Goal: Task Accomplishment & Management: Use online tool/utility

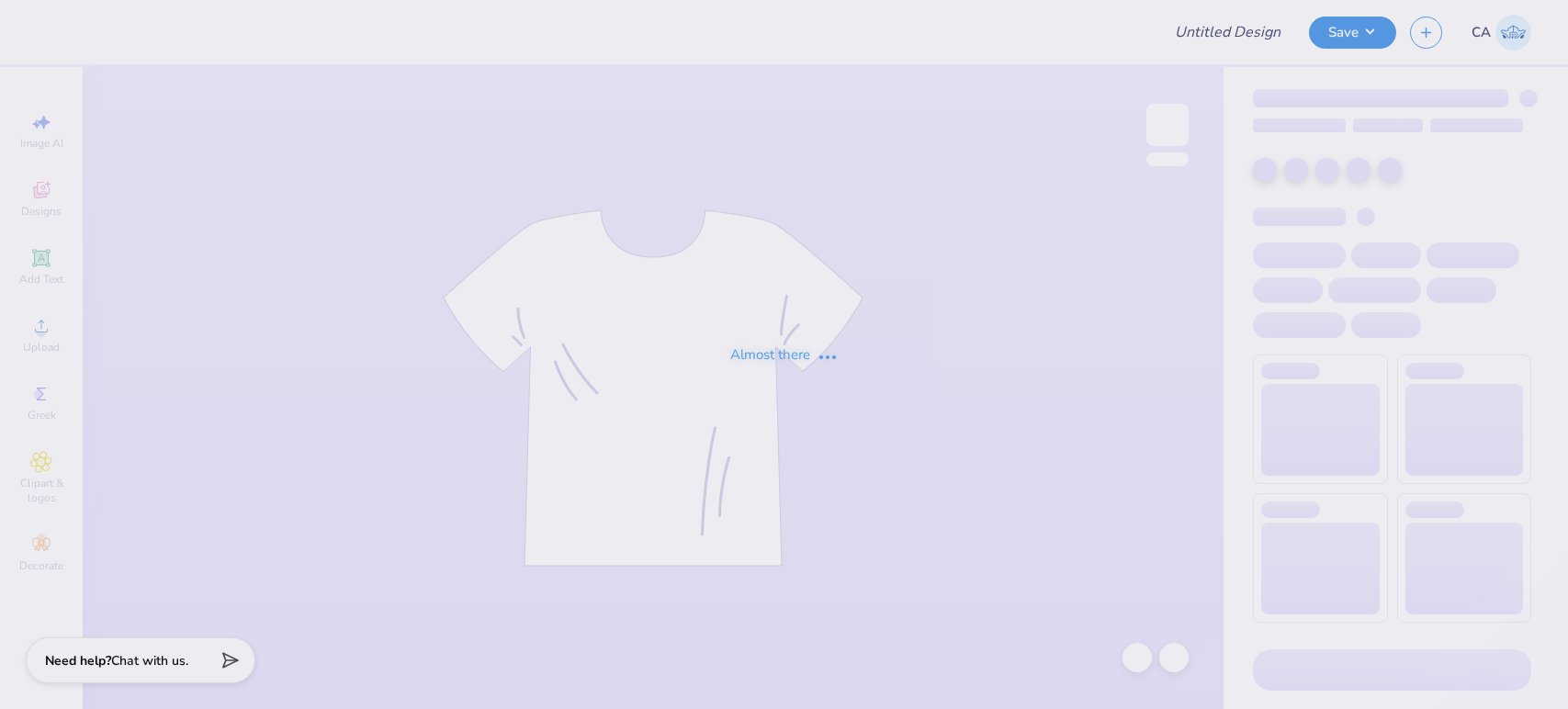
type input "FPS239522"
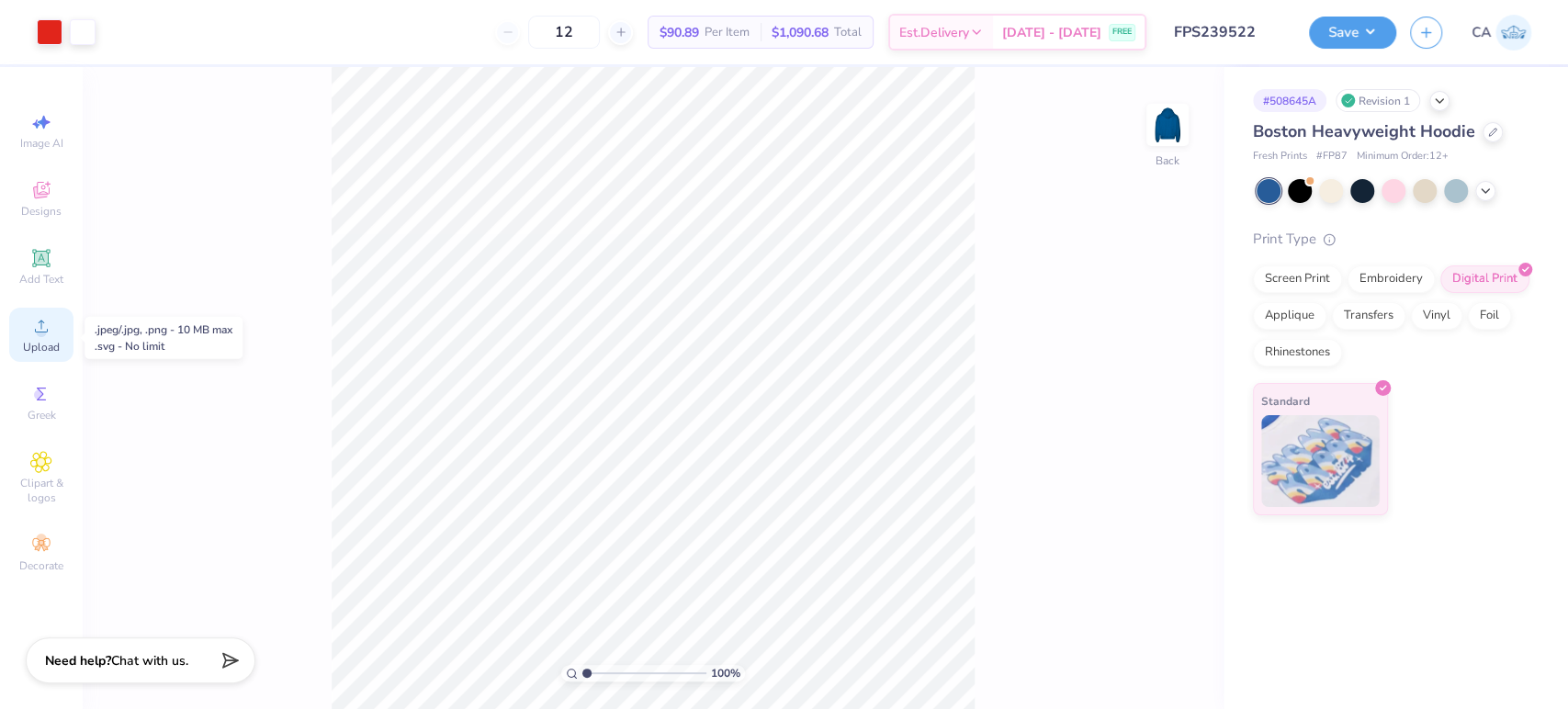
click at [62, 331] on div "Upload" at bounding box center [41, 334] width 65 height 54
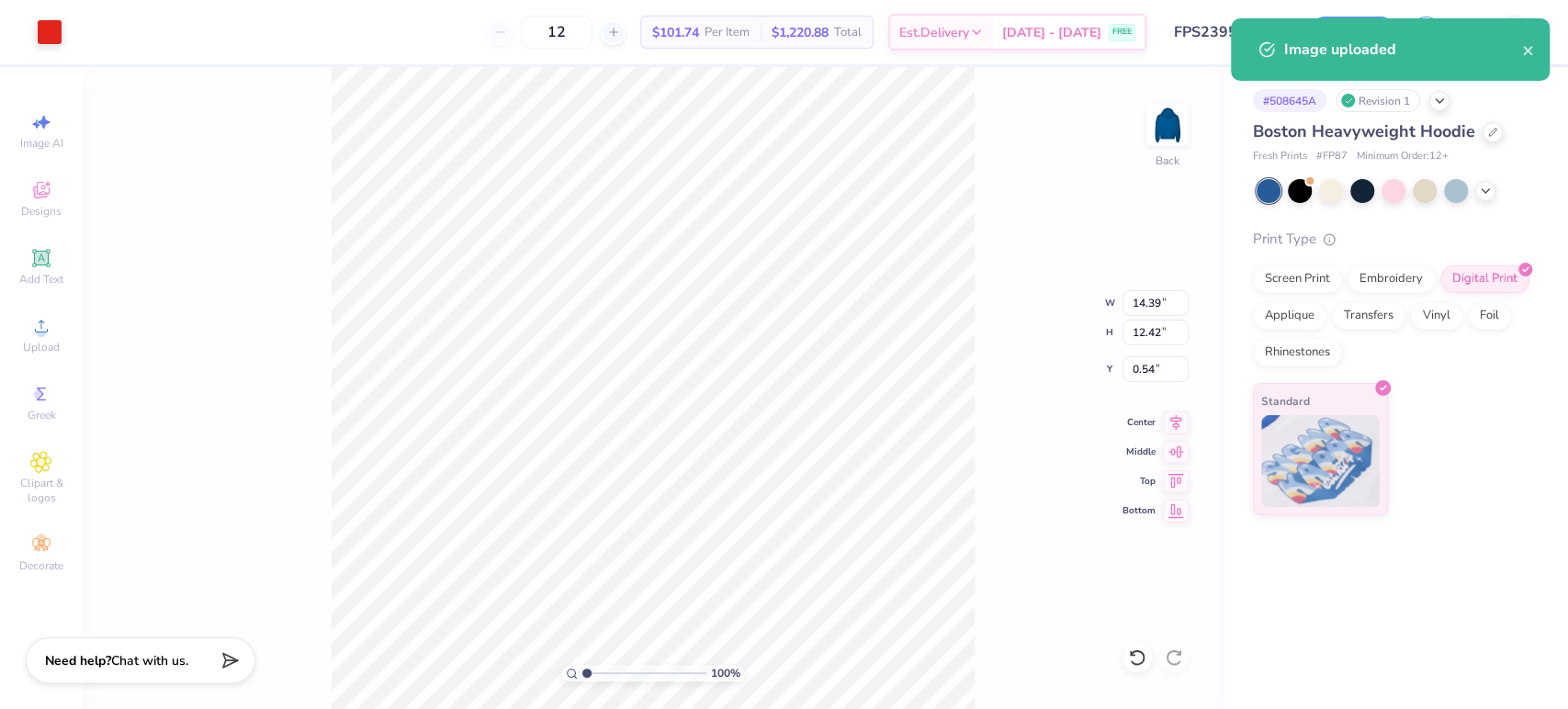
type input "1.40"
type input "1.20"
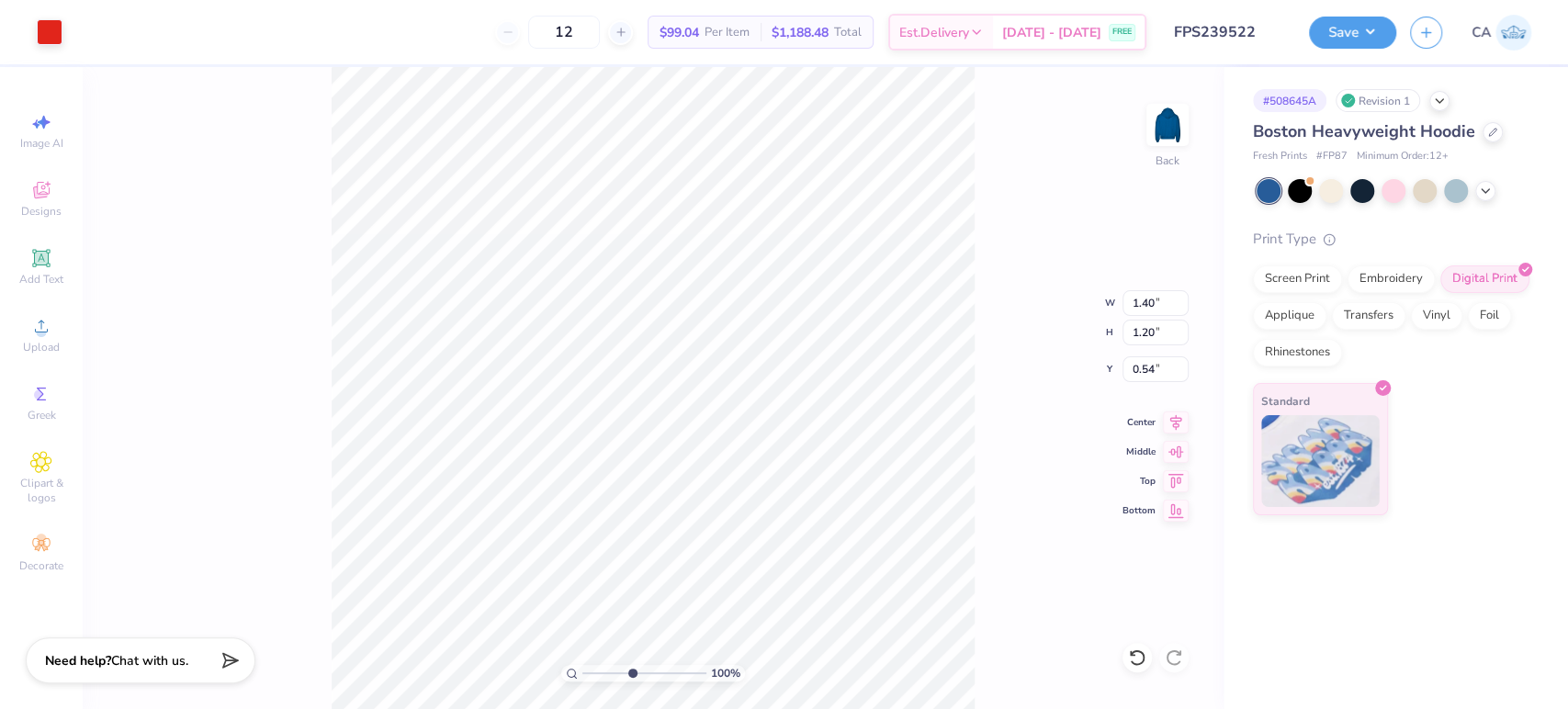
type input "4.6"
click at [631, 666] on input "range" at bounding box center [644, 672] width 124 height 17
type input "3.56"
type input "2.84"
type input "2.49"
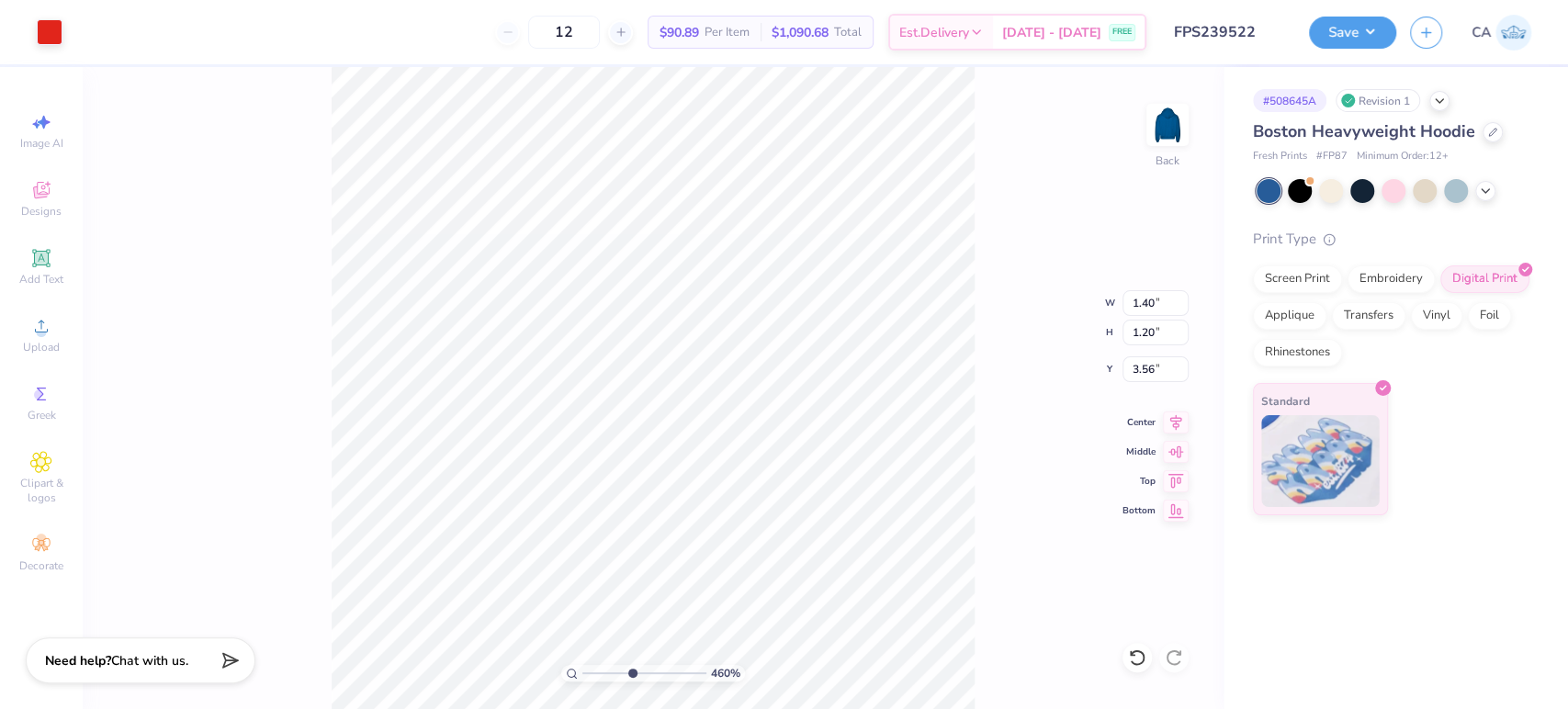
type input "3.00"
drag, startPoint x: 616, startPoint y: 666, endPoint x: 610, endPoint y: 648, distance: 19.0
click at [610, 664] on input "range" at bounding box center [644, 672] width 124 height 17
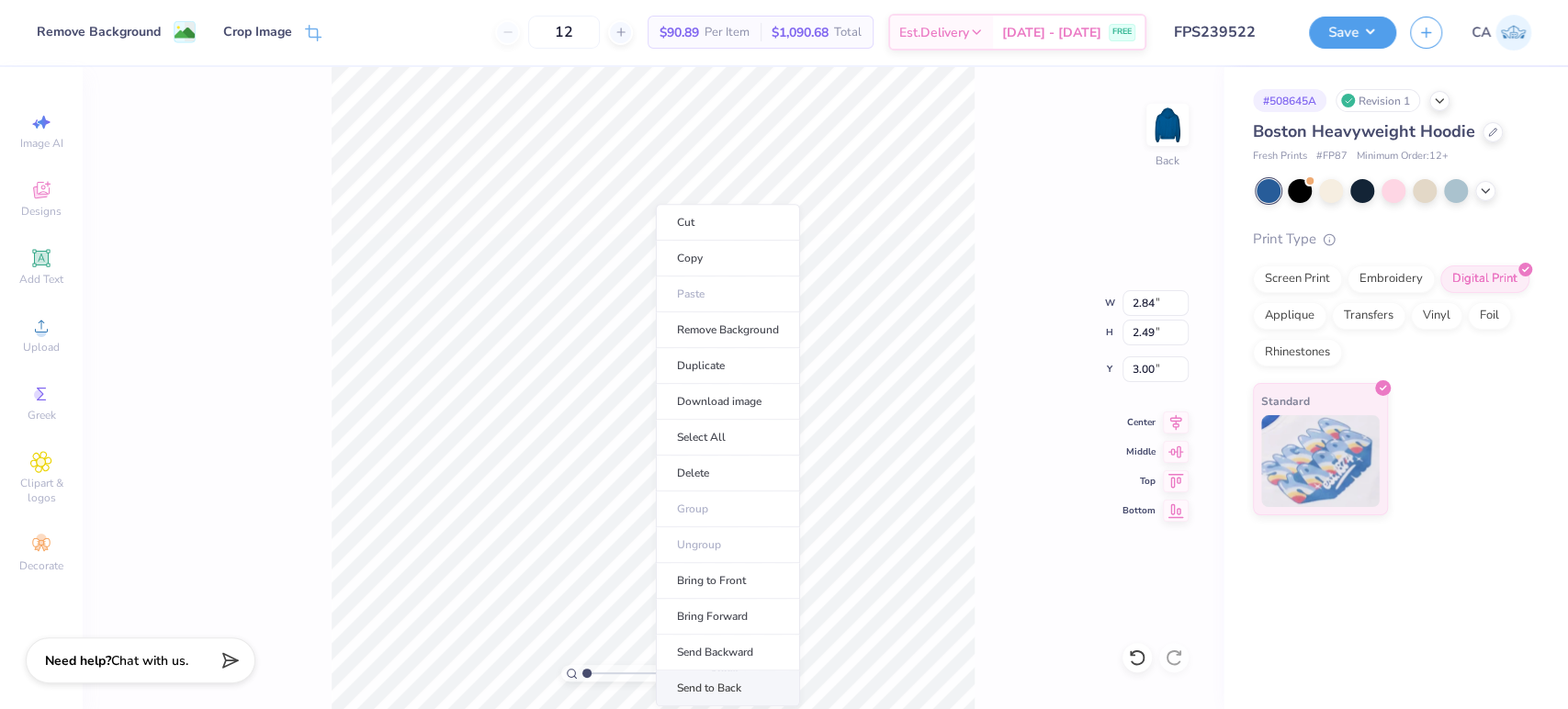
click at [681, 687] on li "Send to Back" at bounding box center [727, 688] width 144 height 36
drag, startPoint x: 632, startPoint y: 673, endPoint x: 646, endPoint y: 639, distance: 36.8
type input "5.79"
click at [646, 664] on input "range" at bounding box center [644, 672] width 124 height 17
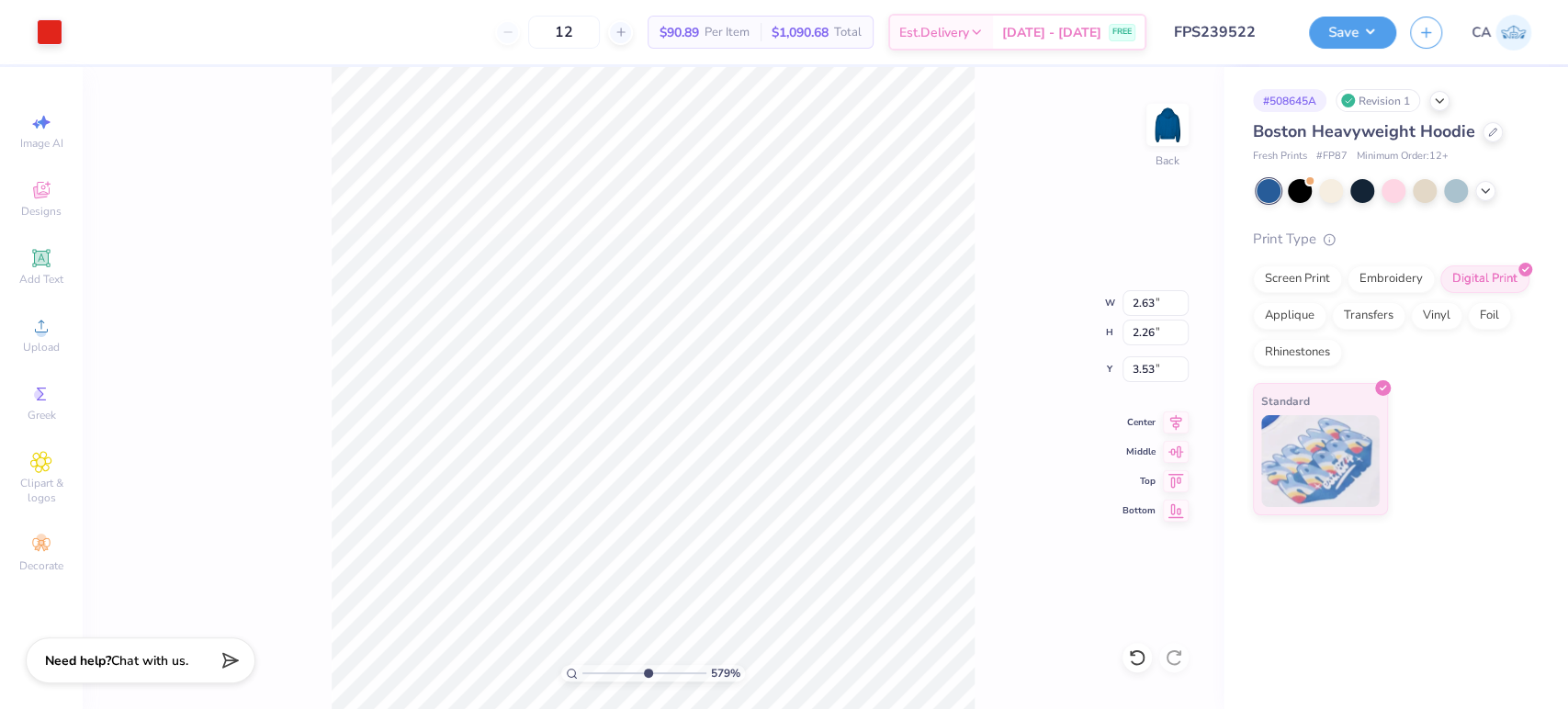
type input "2.63"
type input "2.26"
type input "3.53"
click at [1141, 304] on input "2.63" at bounding box center [1155, 303] width 66 height 26
click at [1153, 307] on input "1.40" at bounding box center [1155, 303] width 66 height 26
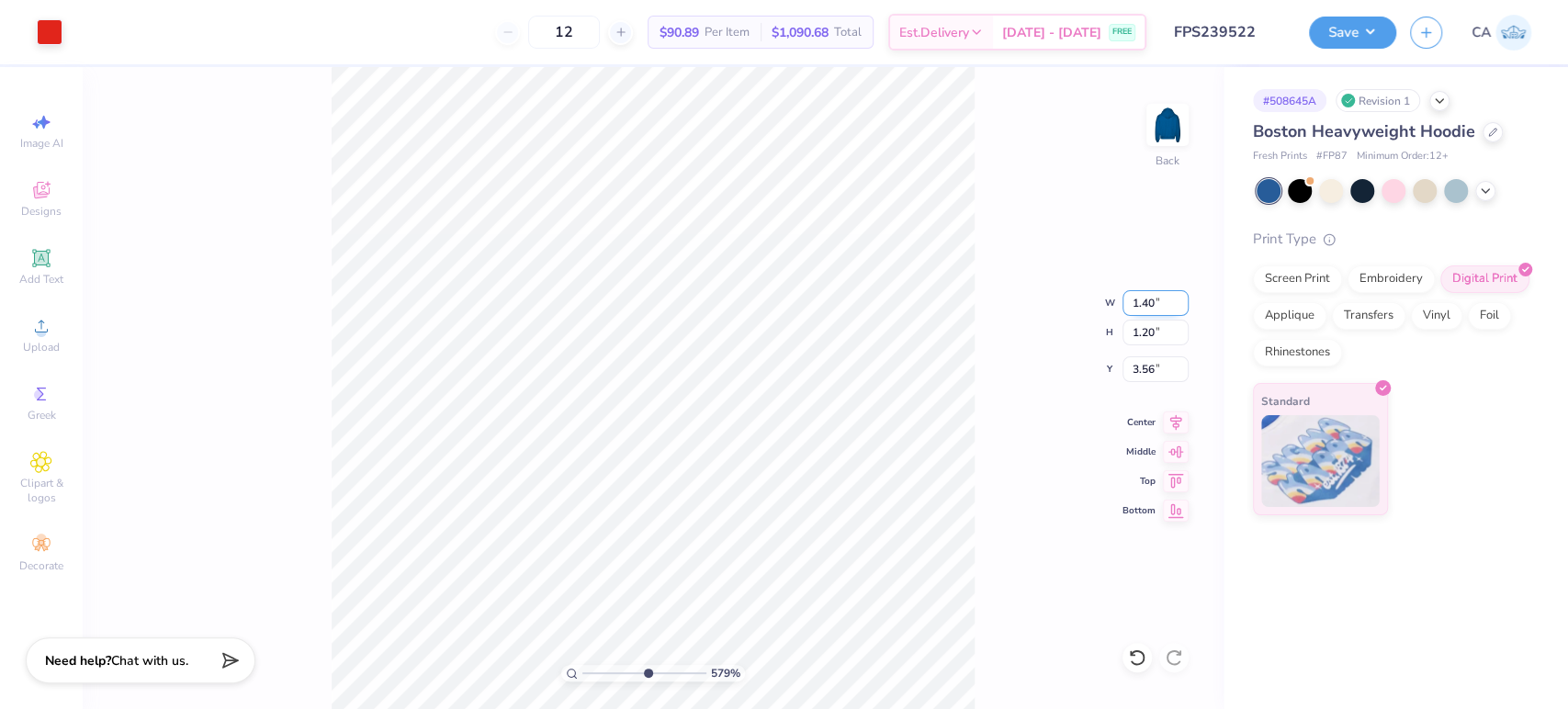
paste input "2.63"
type input "2.63"
type input "2.27"
type input "3.03"
type input "2.26"
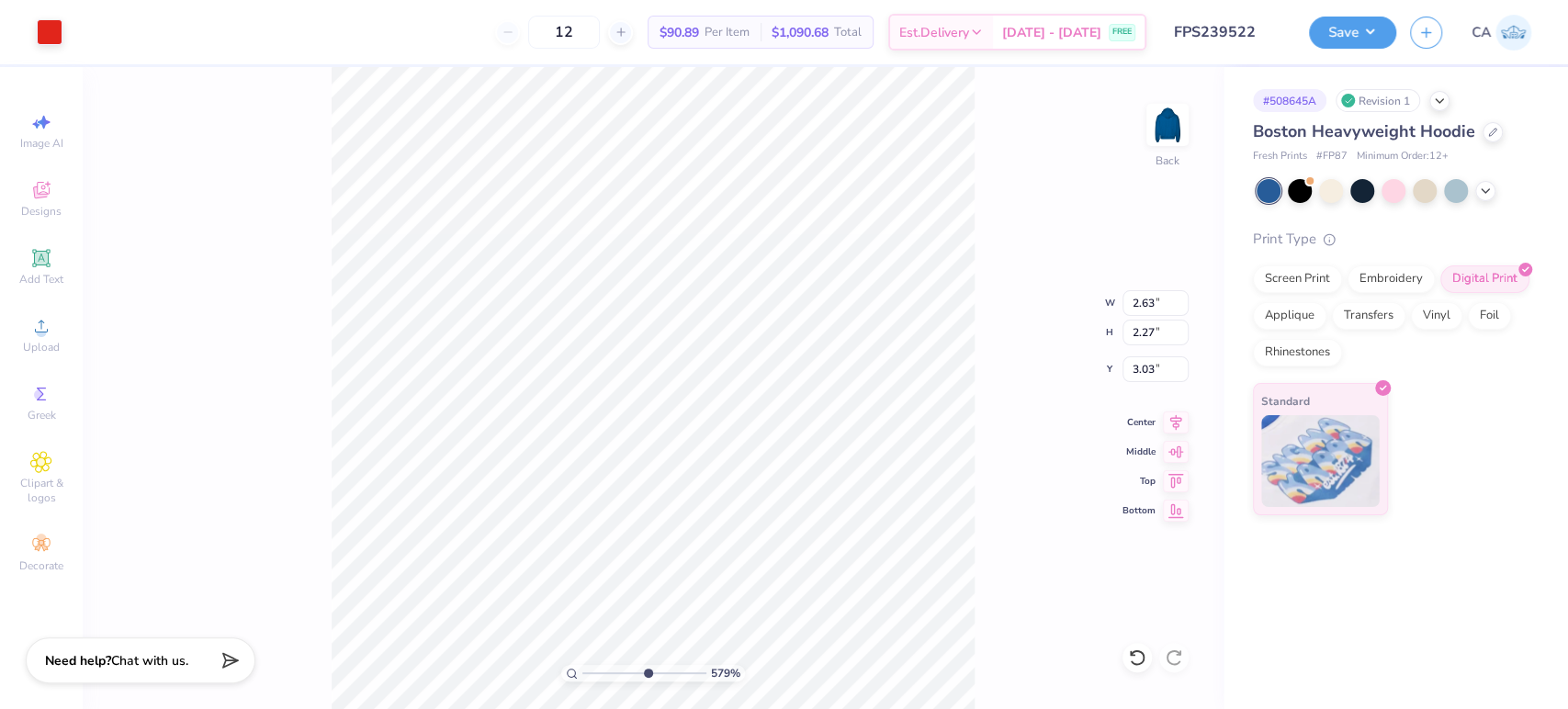
type input "3.53"
click at [1147, 363] on input "3.53" at bounding box center [1155, 369] width 66 height 26
type input "2.27"
click at [1153, 377] on input "3.03" at bounding box center [1155, 369] width 66 height 26
paste input "5"
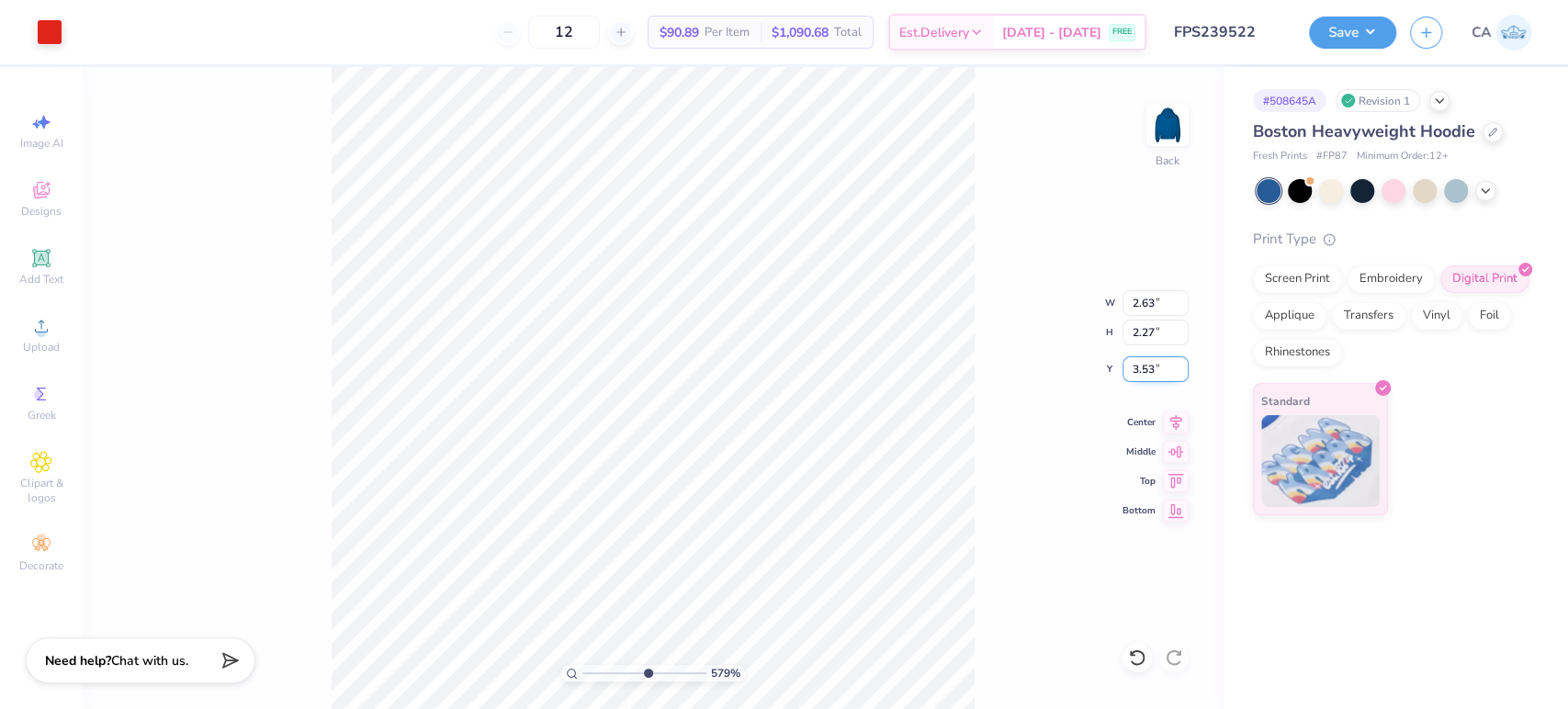
type input "3.53"
click at [816, 698] on li "Send to Back" at bounding box center [842, 688] width 144 height 36
drag, startPoint x: 628, startPoint y: 674, endPoint x: 619, endPoint y: 656, distance: 20.1
click at [619, 664] on input "range" at bounding box center [644, 672] width 124 height 17
click at [656, 679] on div "367 %" at bounding box center [652, 387] width 642 height 641
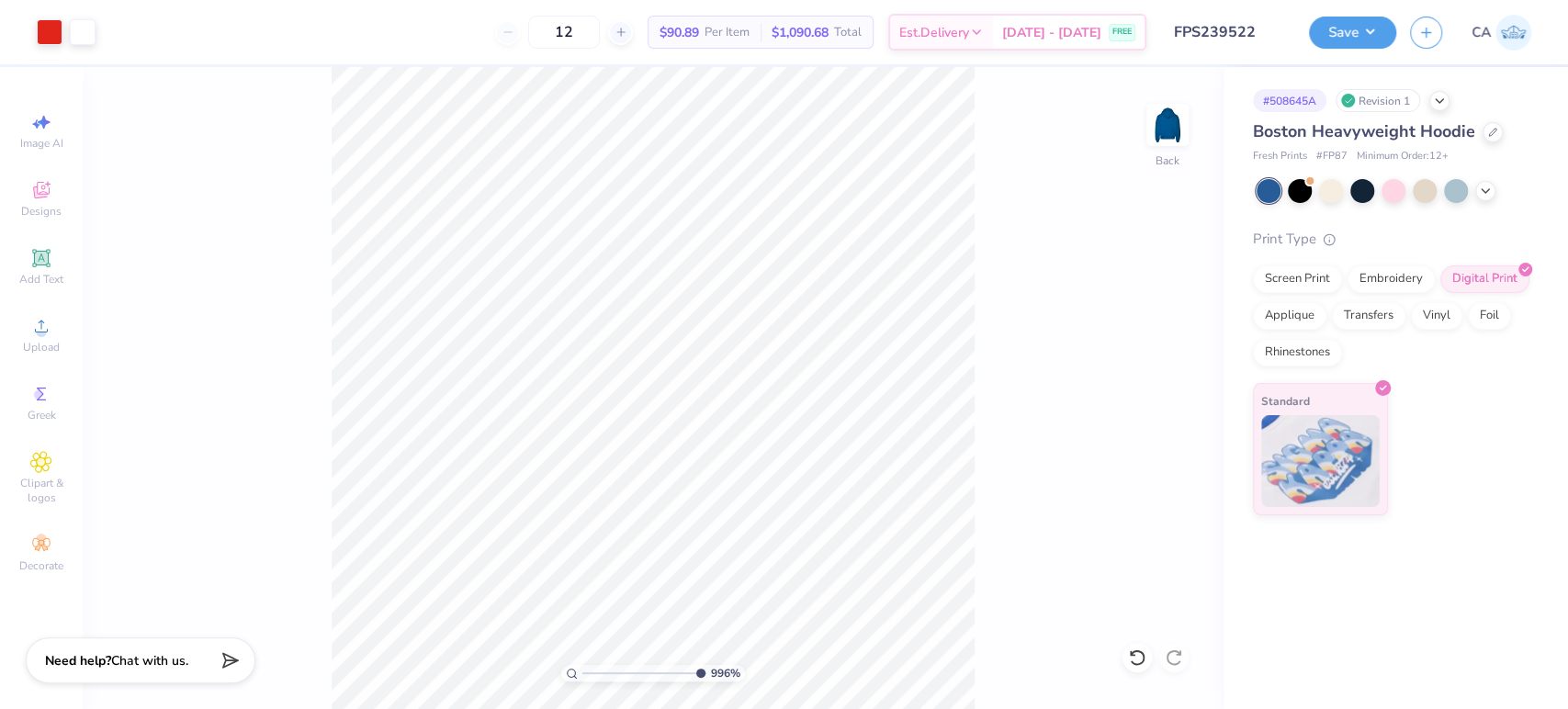
drag, startPoint x: 636, startPoint y: 674, endPoint x: 697, endPoint y: 666, distance: 61.5
click at [697, 669] on input "range" at bounding box center [644, 672] width 124 height 17
type input "9.96"
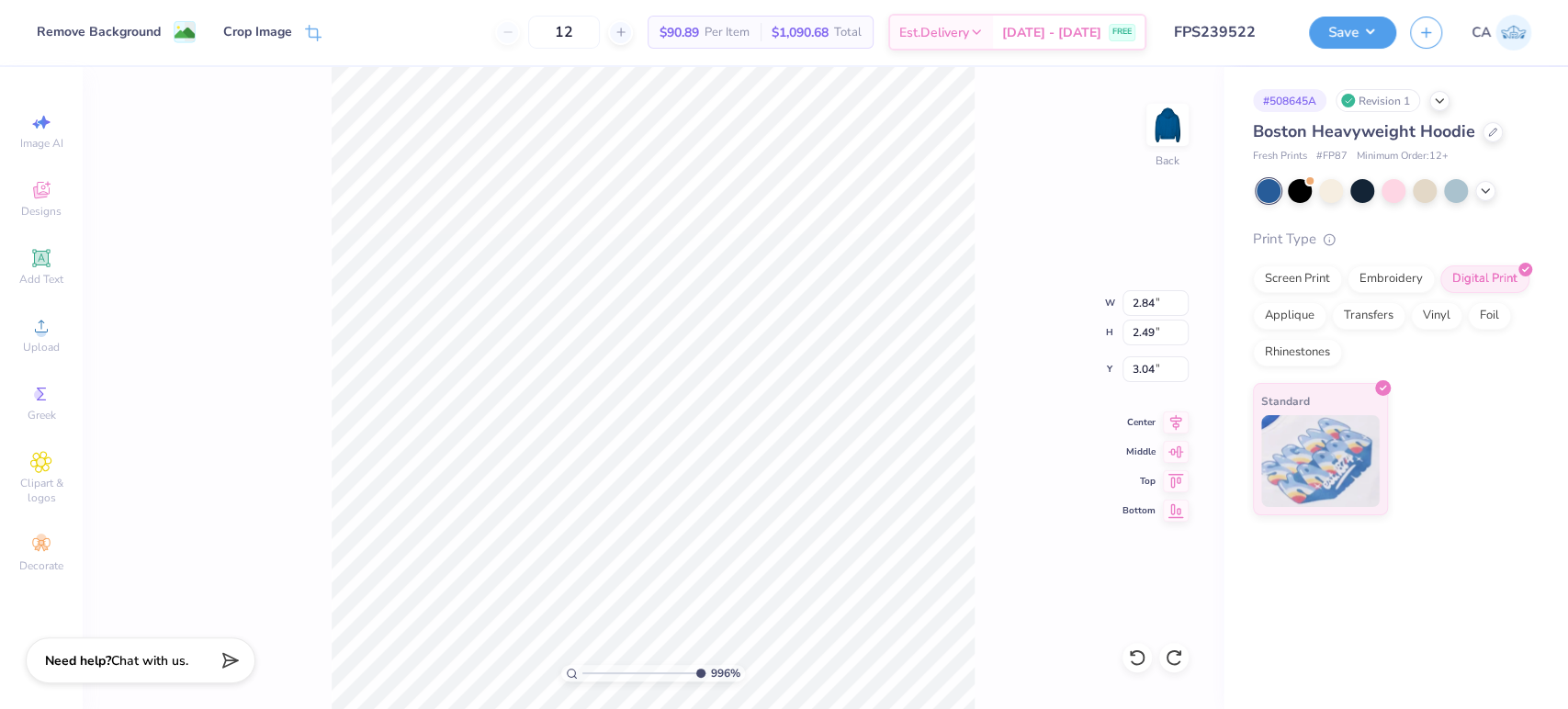
type input "3.00"
type input "2.63"
type input "2.27"
type input "3.59"
drag, startPoint x: 646, startPoint y: 677, endPoint x: 568, endPoint y: 669, distance: 78.4
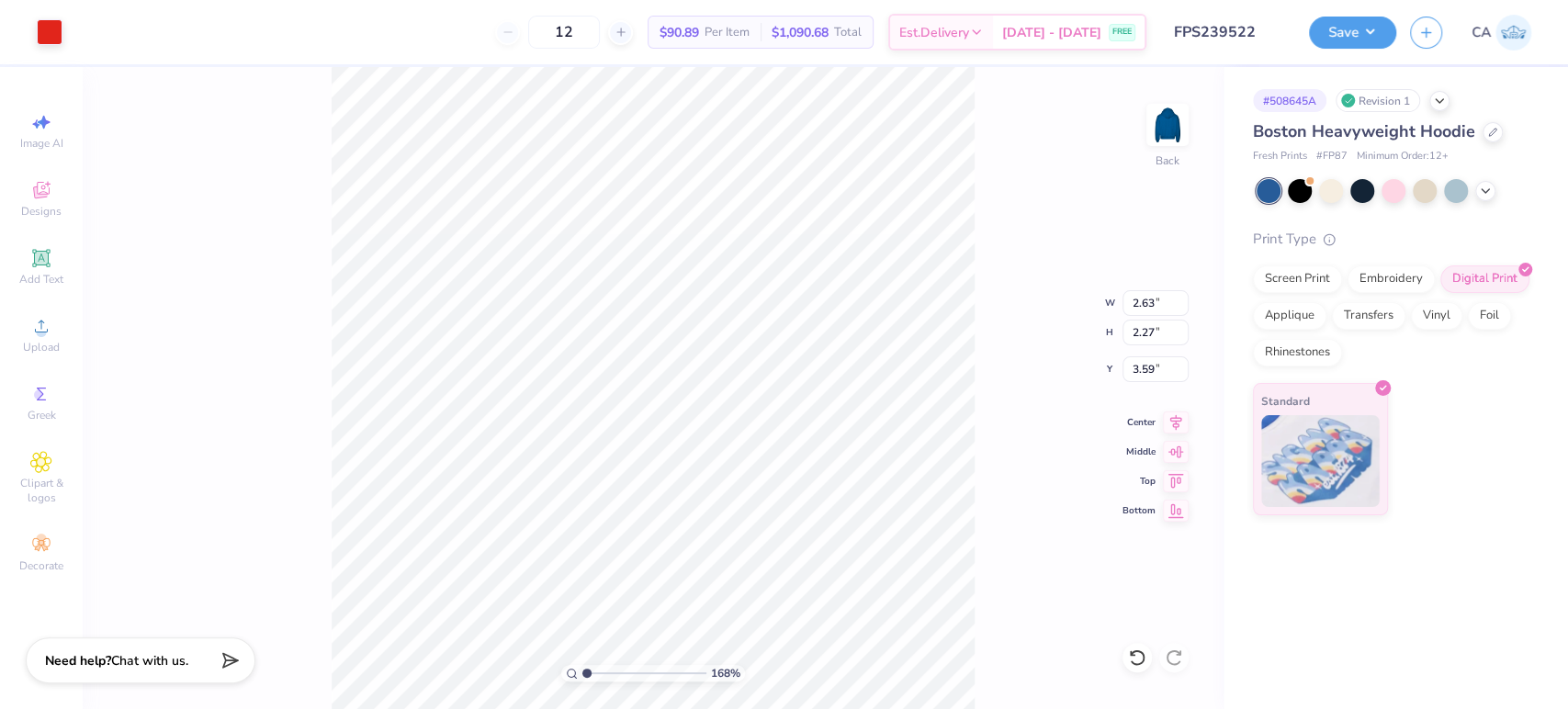
type input "1"
click at [582, 675] on input "range" at bounding box center [644, 672] width 124 height 17
type input "5.48"
click at [1131, 308] on input "3.59" at bounding box center [1155, 303] width 66 height 26
type input "7.00"
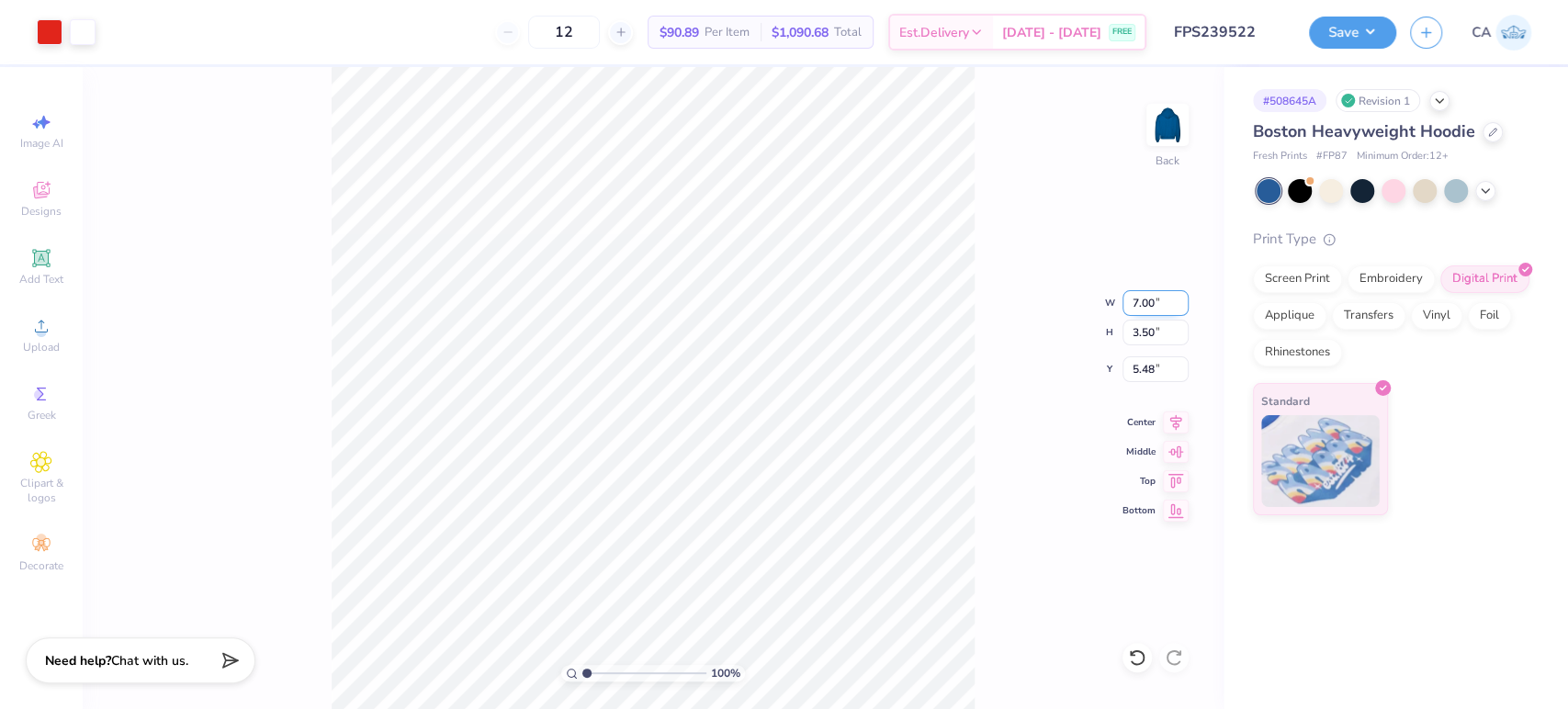
type input "6.83"
type input "3.82"
type input "8.18"
type input "7.98"
type input "2.67"
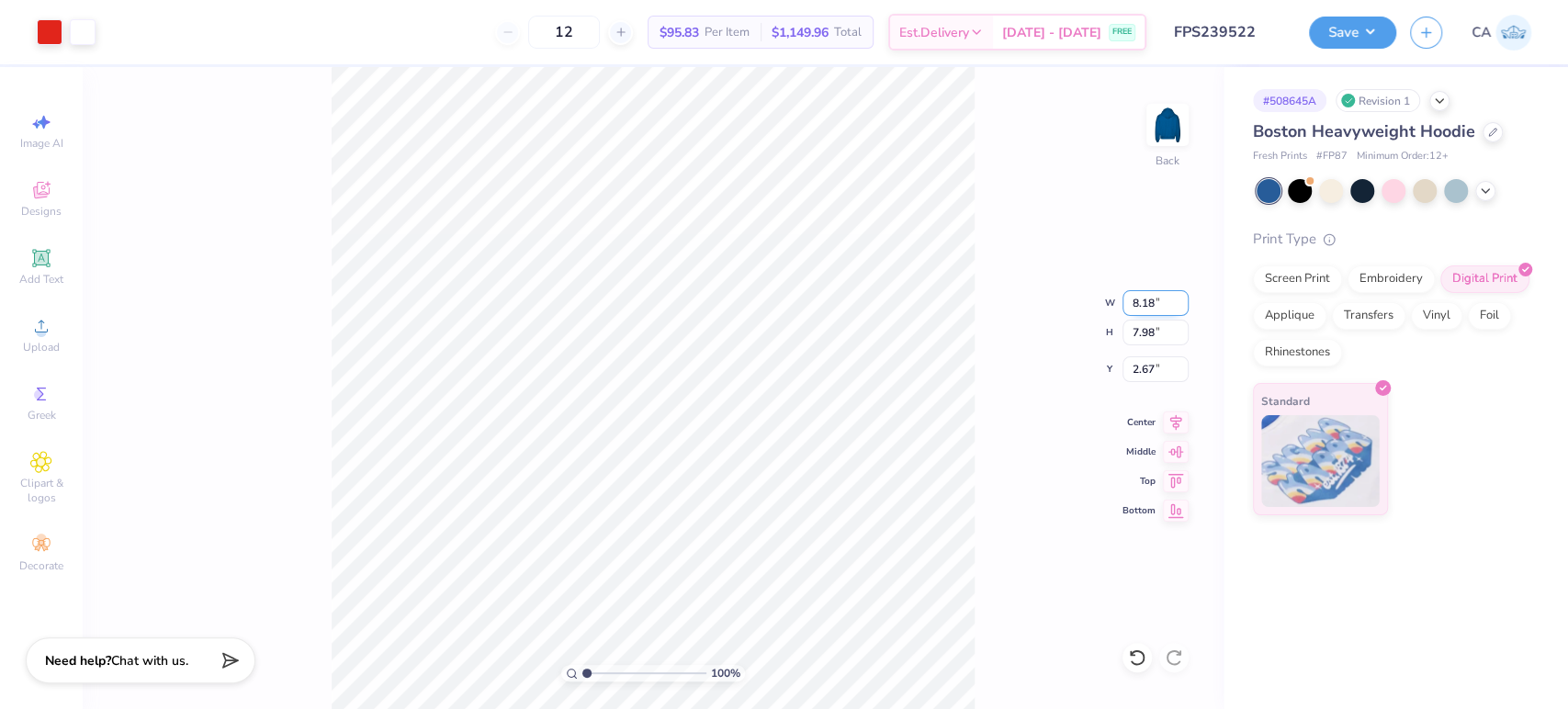
click at [1124, 300] on input "8.18" at bounding box center [1155, 303] width 66 height 26
type input "10.00"
type input "9.75"
type input "1.78"
click at [593, 679] on div "100 %" at bounding box center [652, 387] width 642 height 641
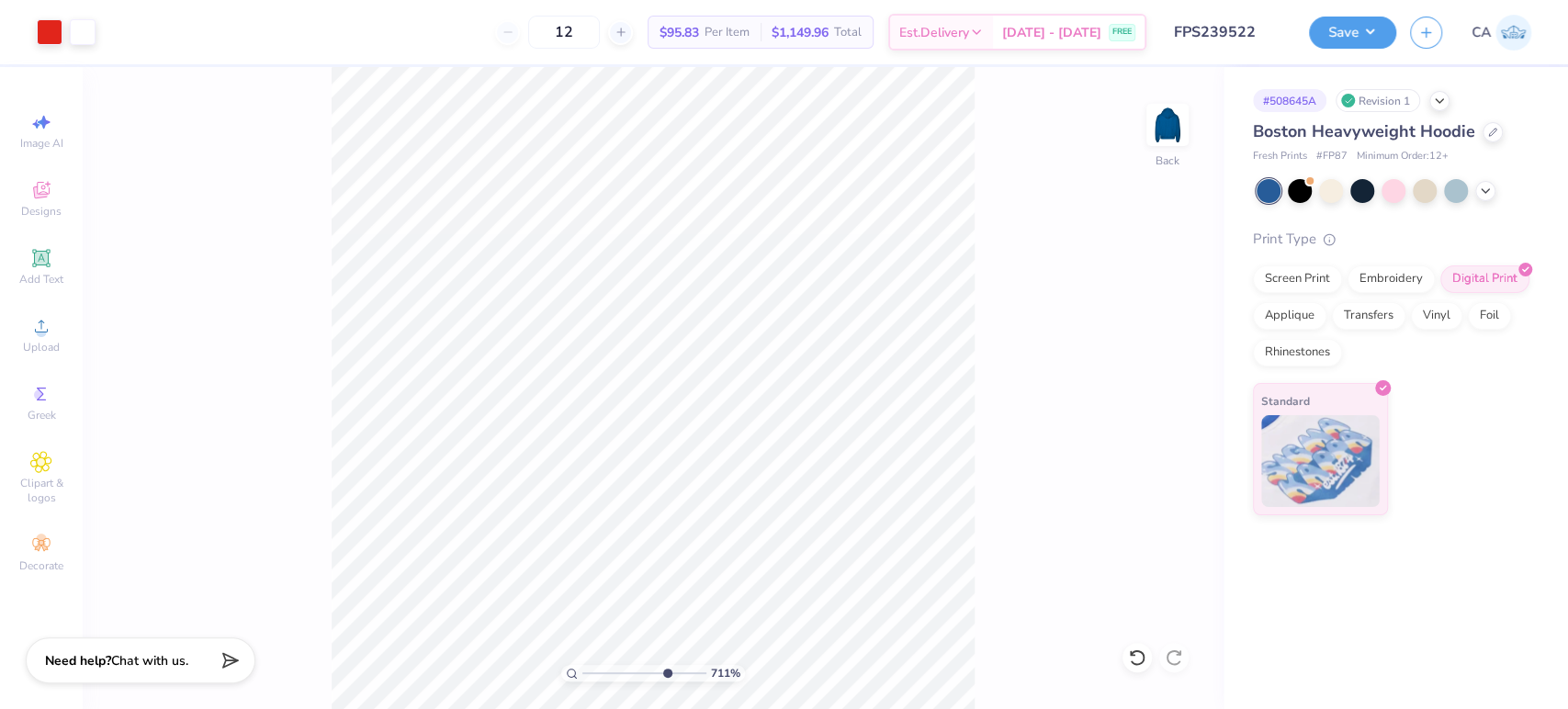
drag, startPoint x: 597, startPoint y: 674, endPoint x: 666, endPoint y: 657, distance: 71.1
type input "7.44"
click at [666, 664] on input "range" at bounding box center [644, 672] width 124 height 17
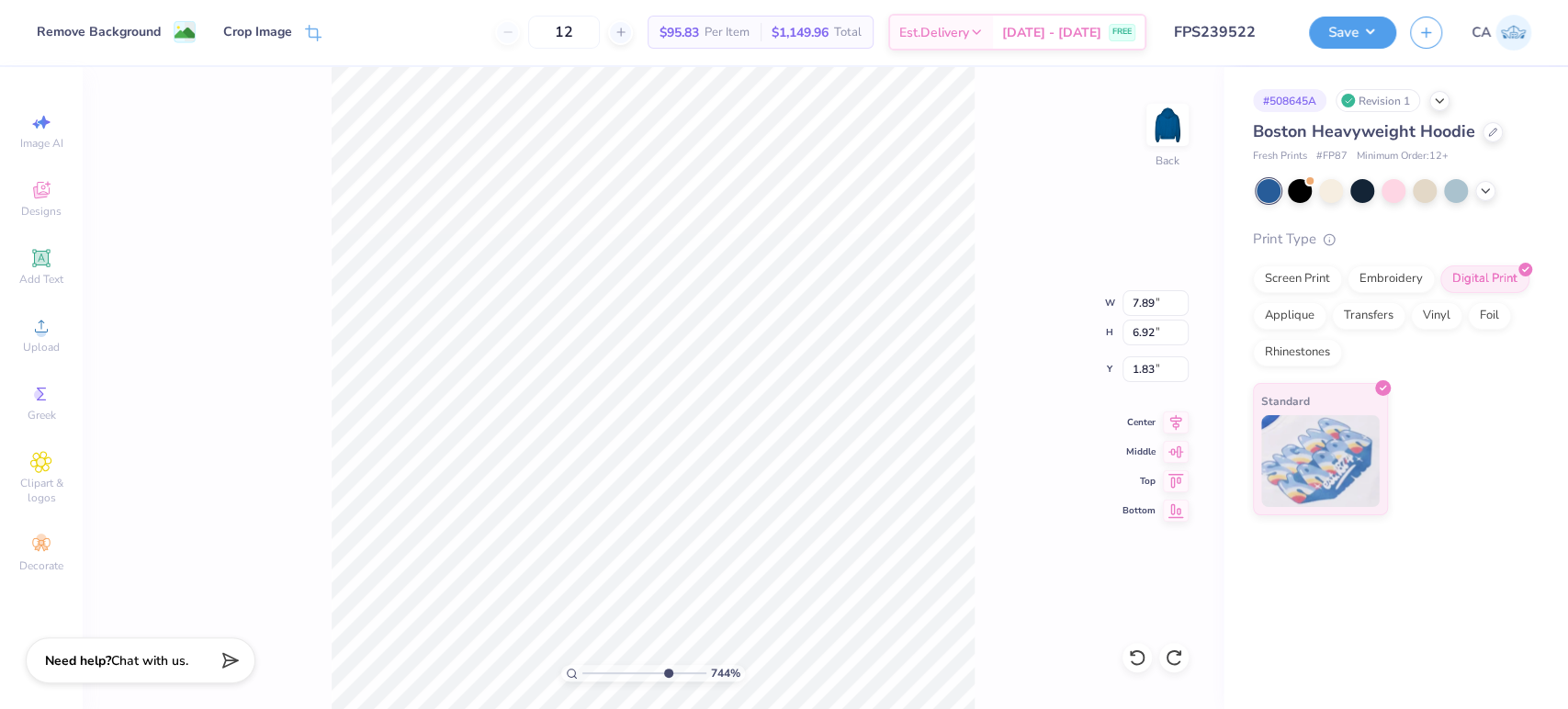
type input "1.78"
type input "2.57"
type input "2.67"
type input "7.09"
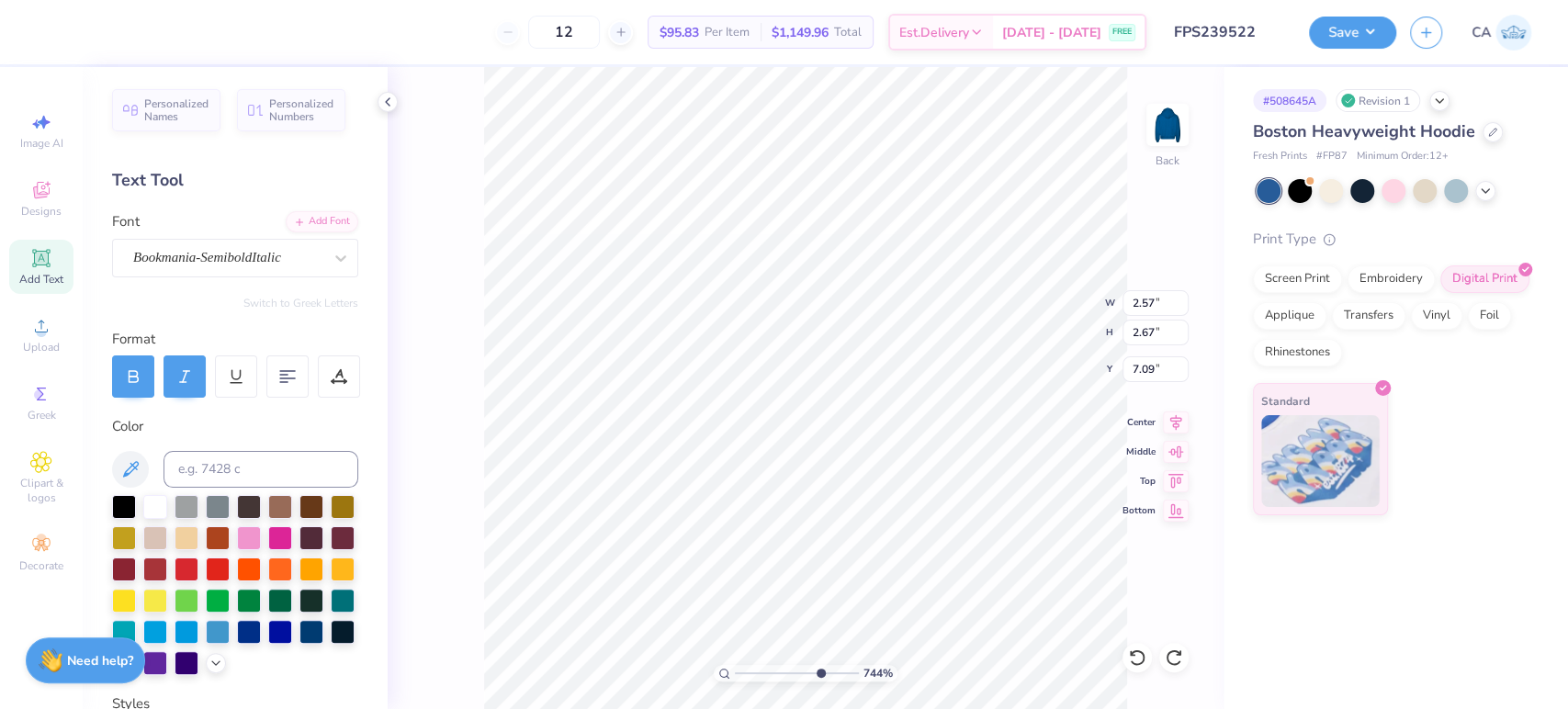
type input "7.89"
type input "6.92"
type input "1.78"
type input "7.33"
type input "6.33"
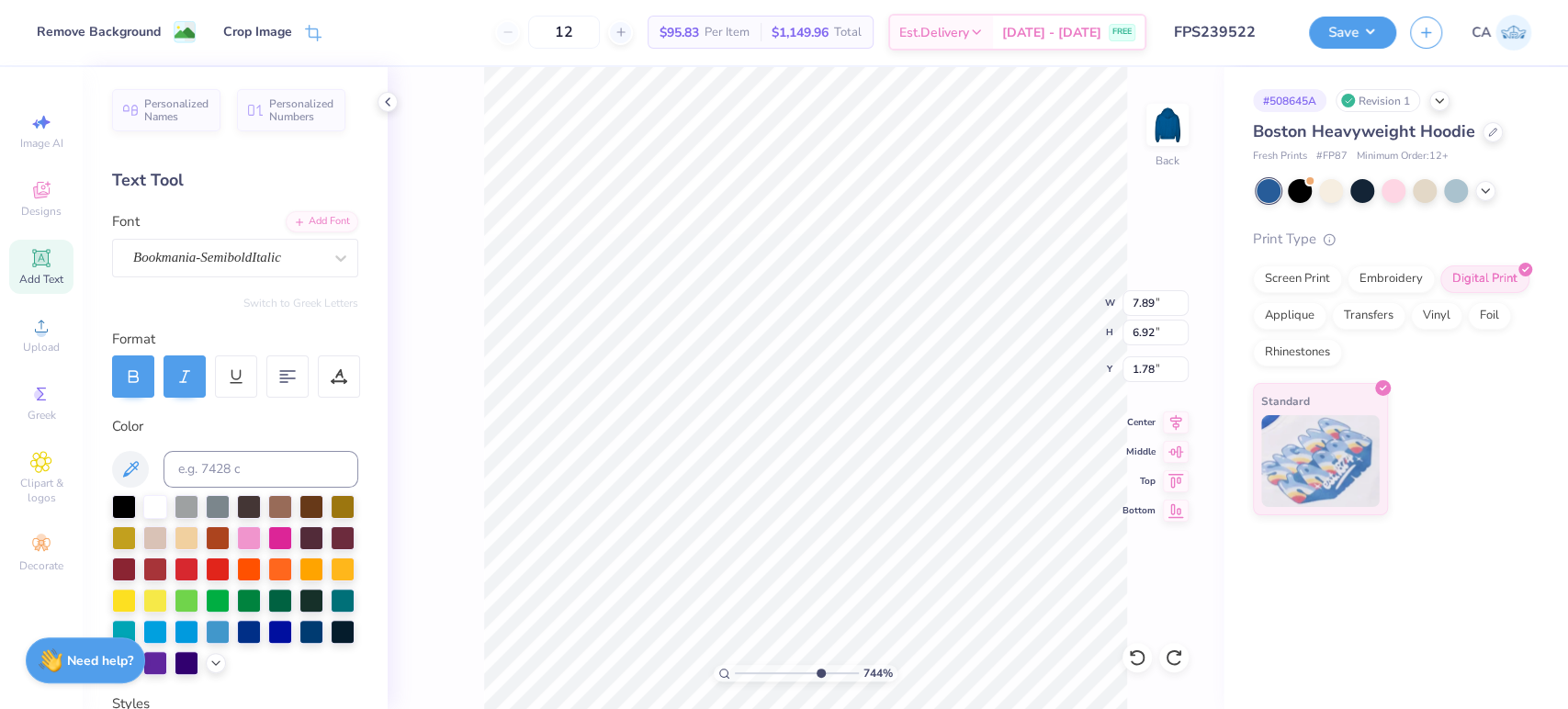
type input "3.43"
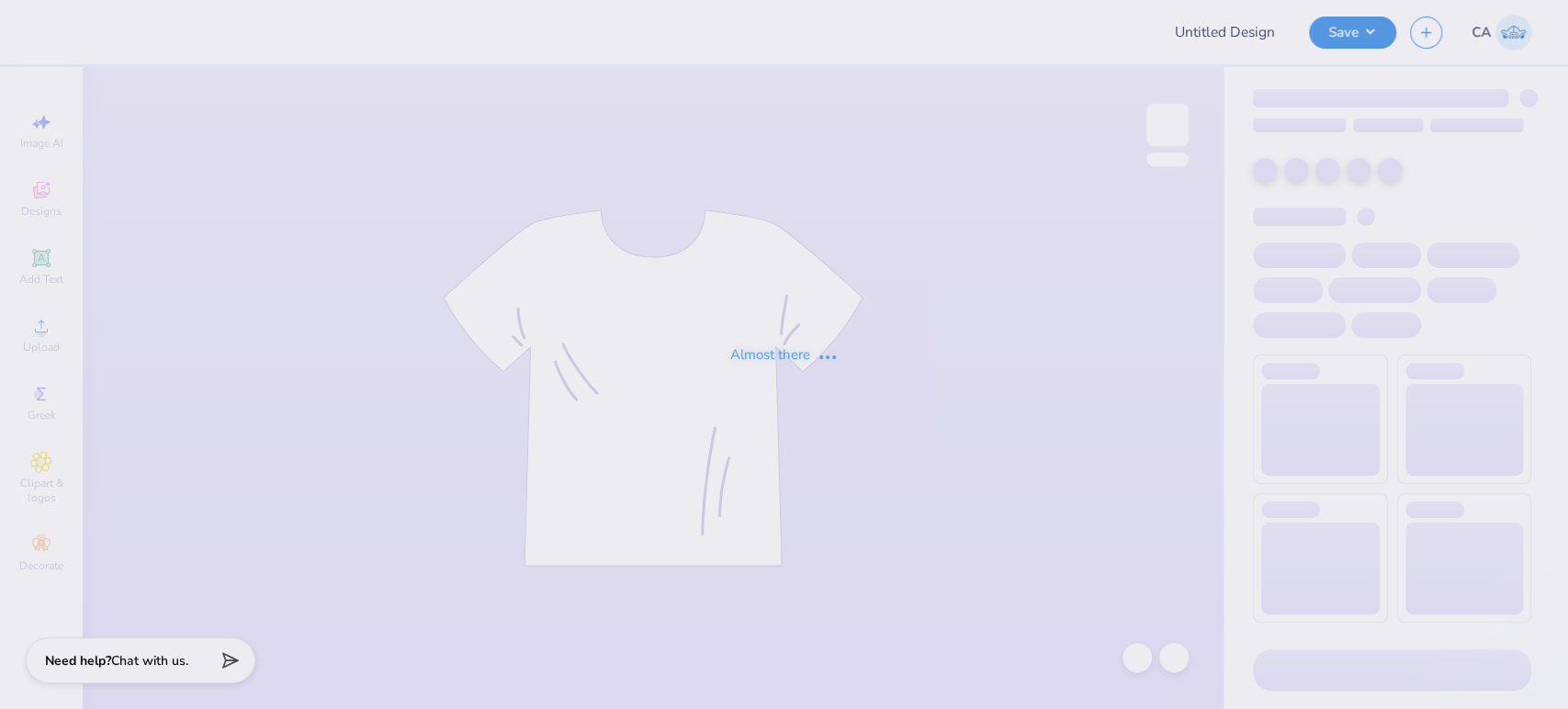
type input "FPS239522"
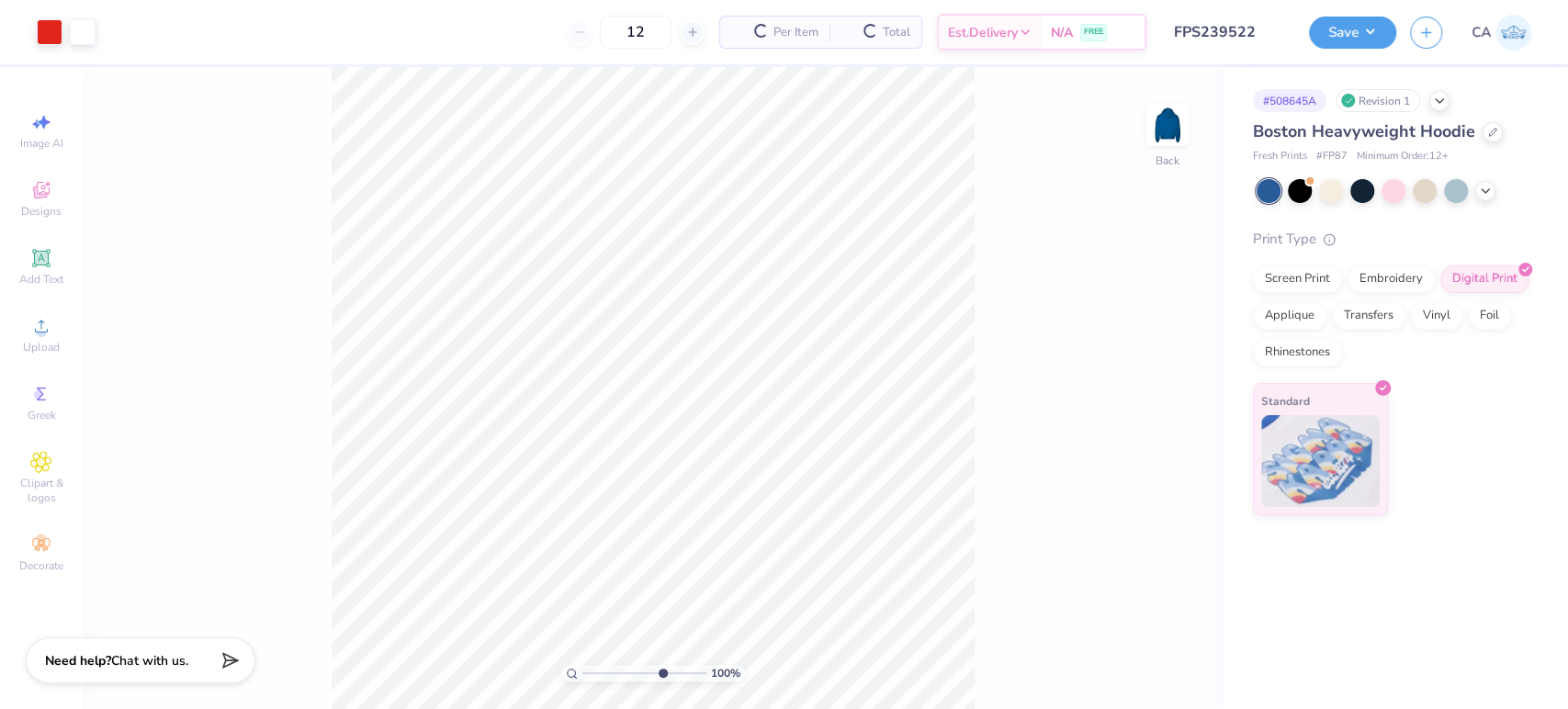
type input "6.98"
click at [661, 669] on input "range" at bounding box center [644, 672] width 124 height 17
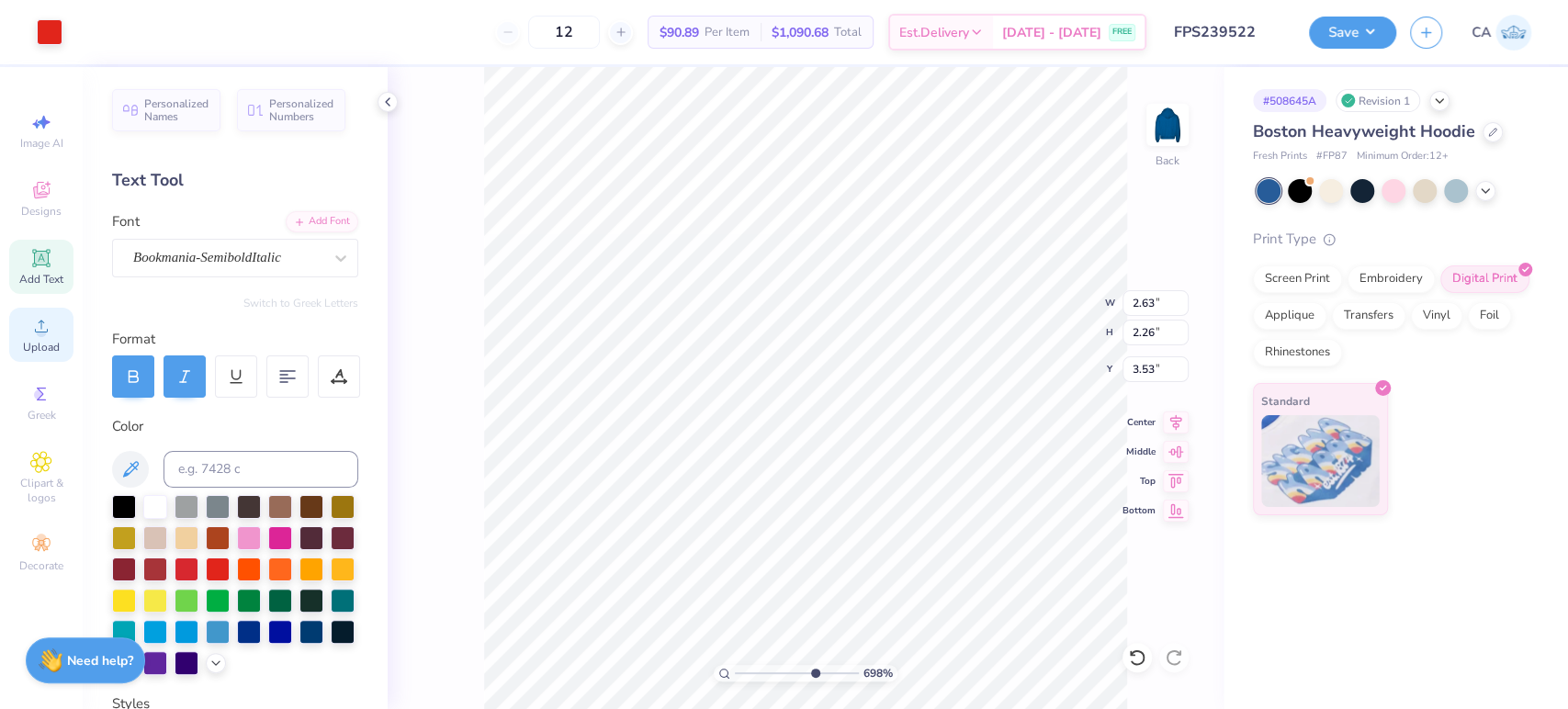
click at [59, 334] on div "Upload" at bounding box center [41, 334] width 65 height 54
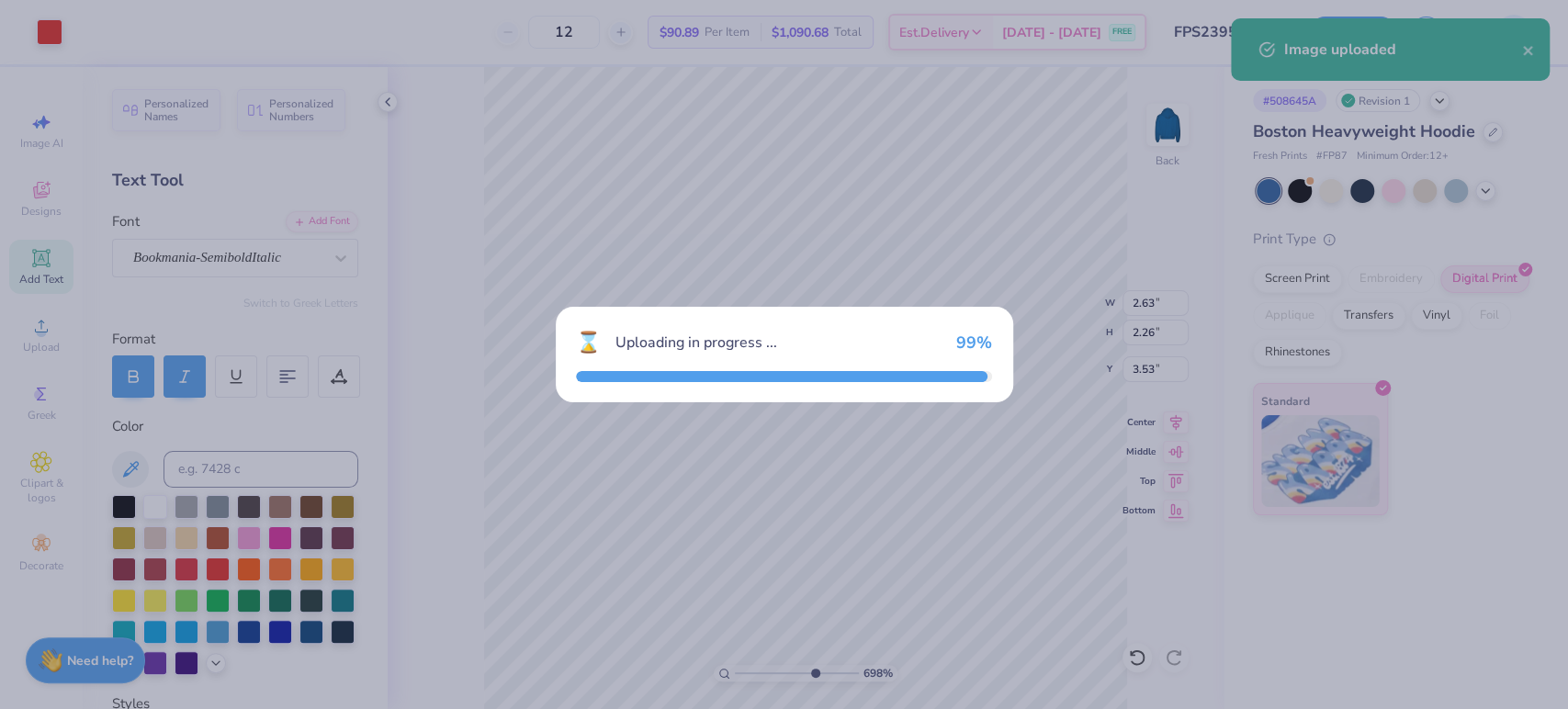
type input "14.39"
type input "12.42"
type input "0.54"
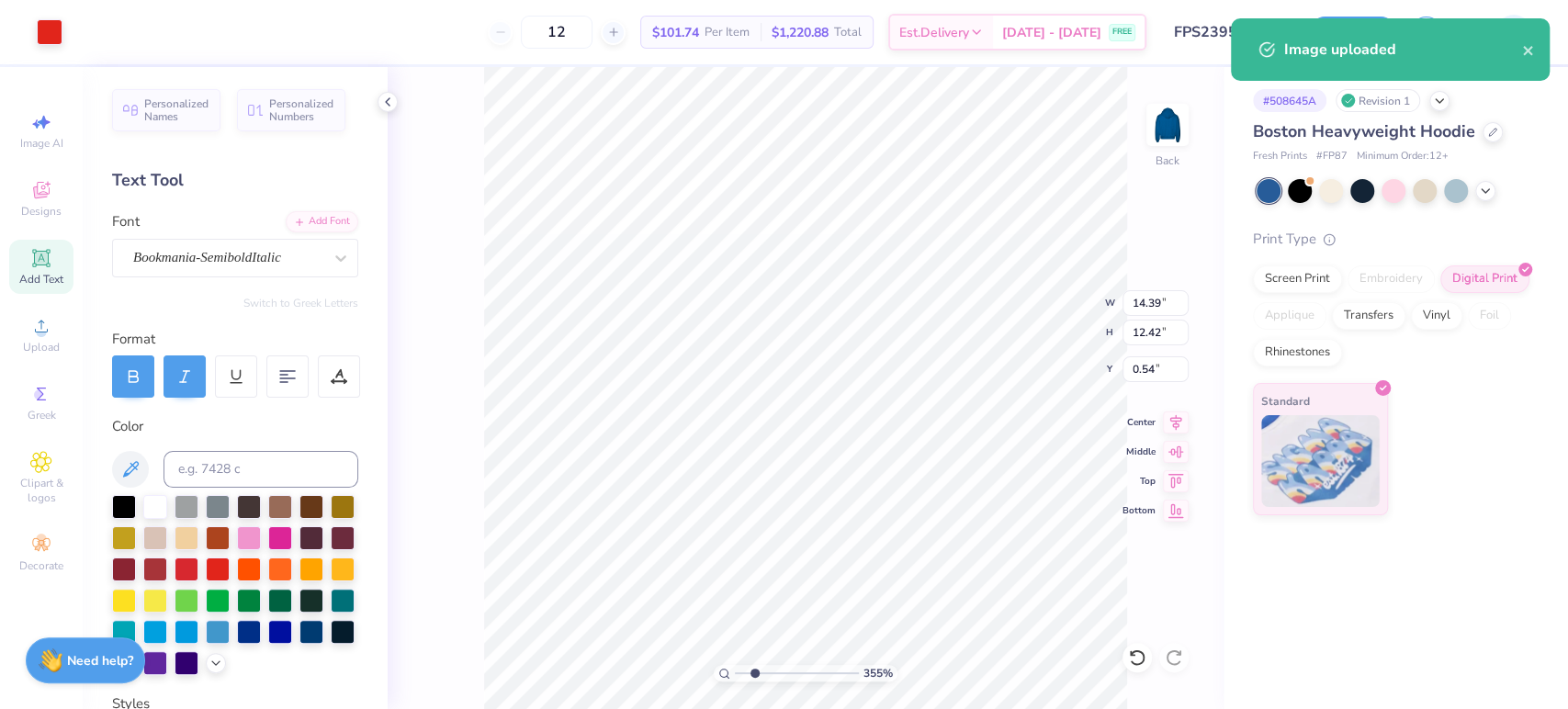
drag, startPoint x: 776, startPoint y: 671, endPoint x: 744, endPoint y: 666, distance: 32.4
type input "1.43"
click at [744, 666] on input "range" at bounding box center [797, 672] width 124 height 17
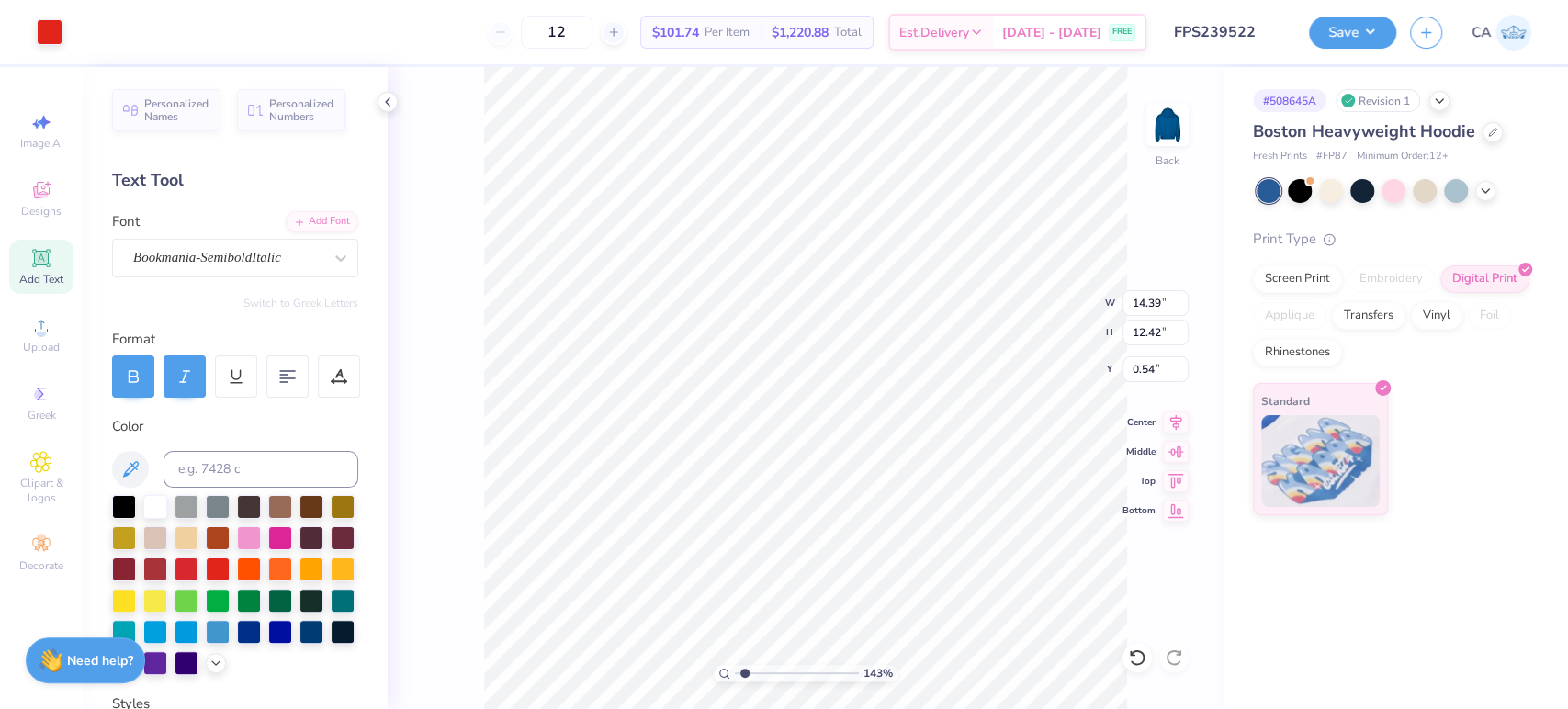
type input "8.03"
type input "6.93"
type input "6.03"
type input "2.63"
type input "2.26"
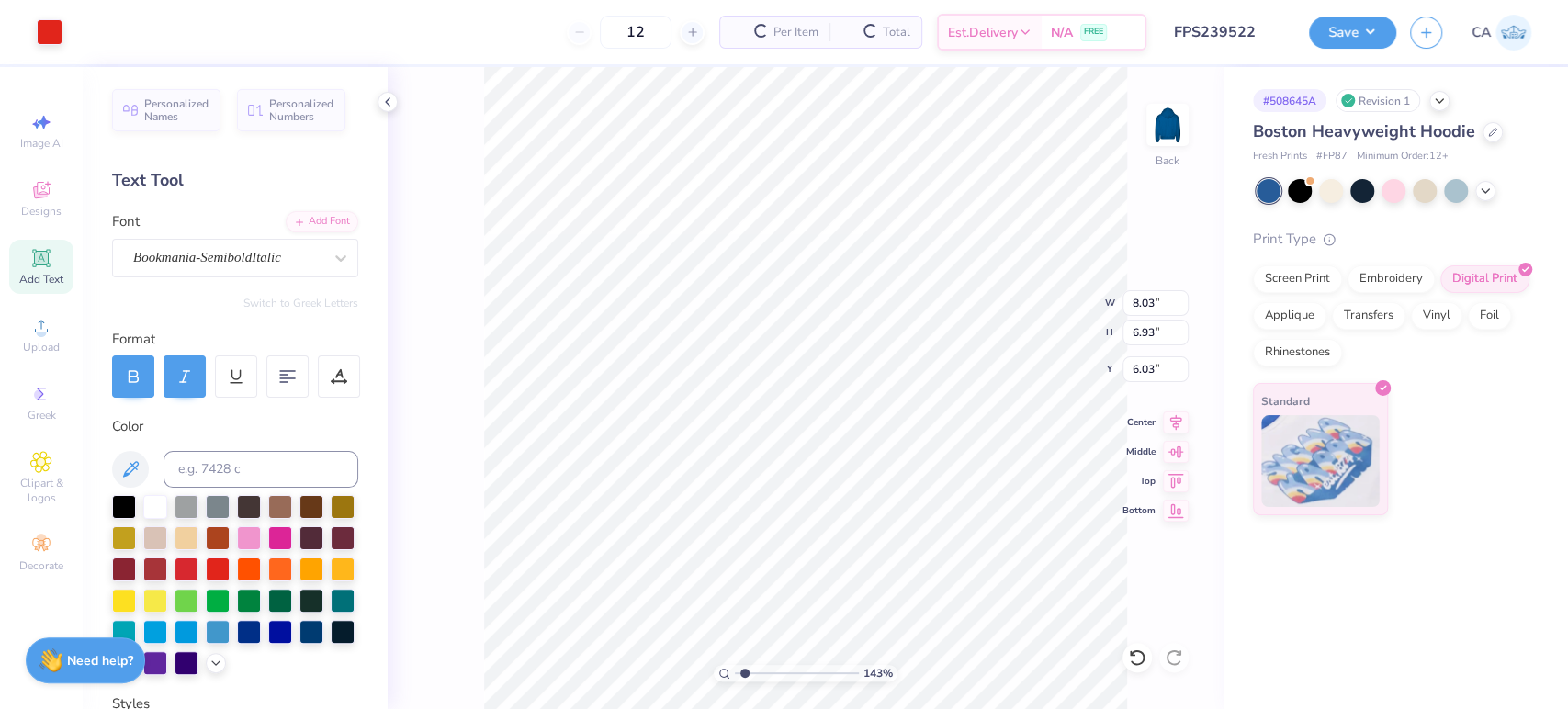
type input "3.53"
type input "8.03"
type input "6.93"
type input "6.03"
click at [1155, 292] on input "8.03" at bounding box center [1155, 303] width 66 height 26
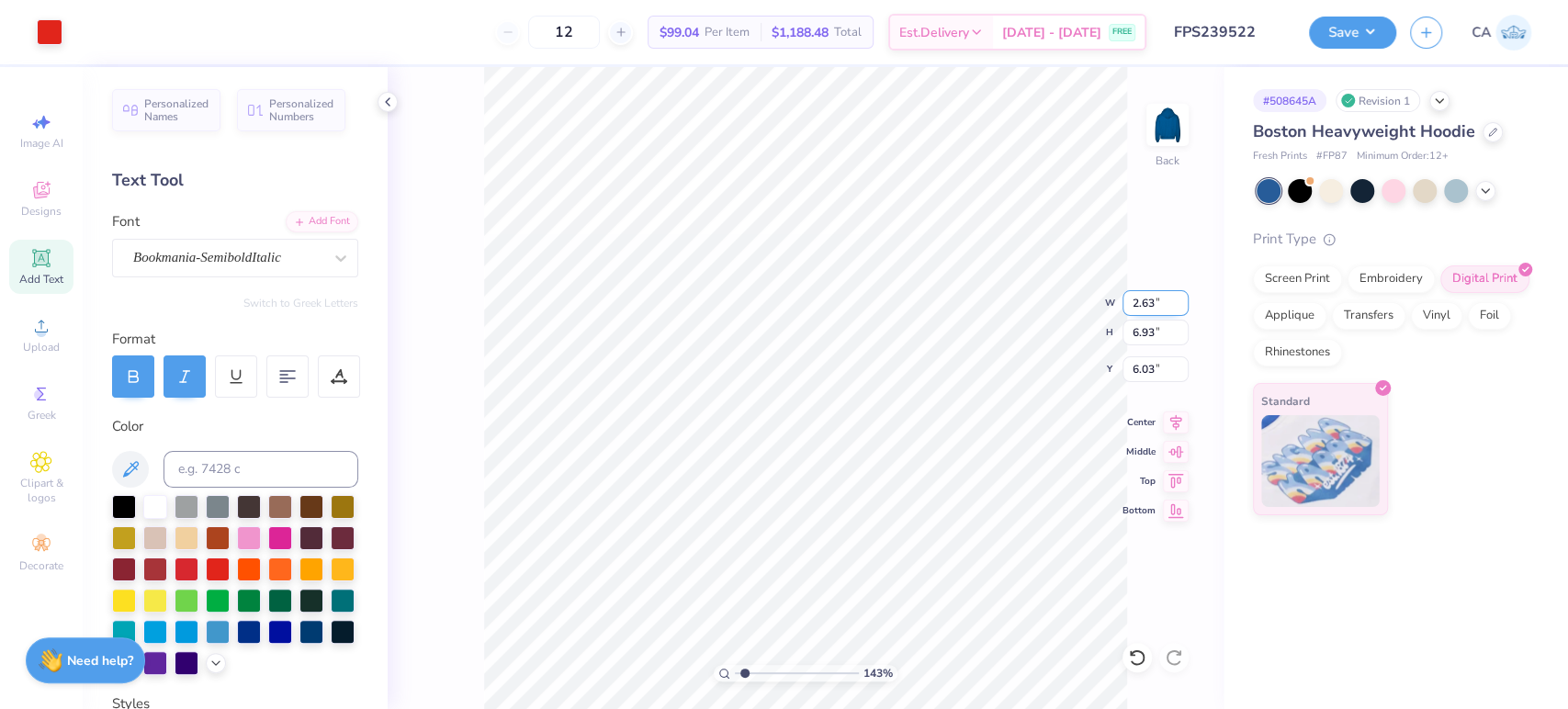
type input "2.63"
type input "2.27"
type input "8.36"
type input "2.26"
type input "3.53"
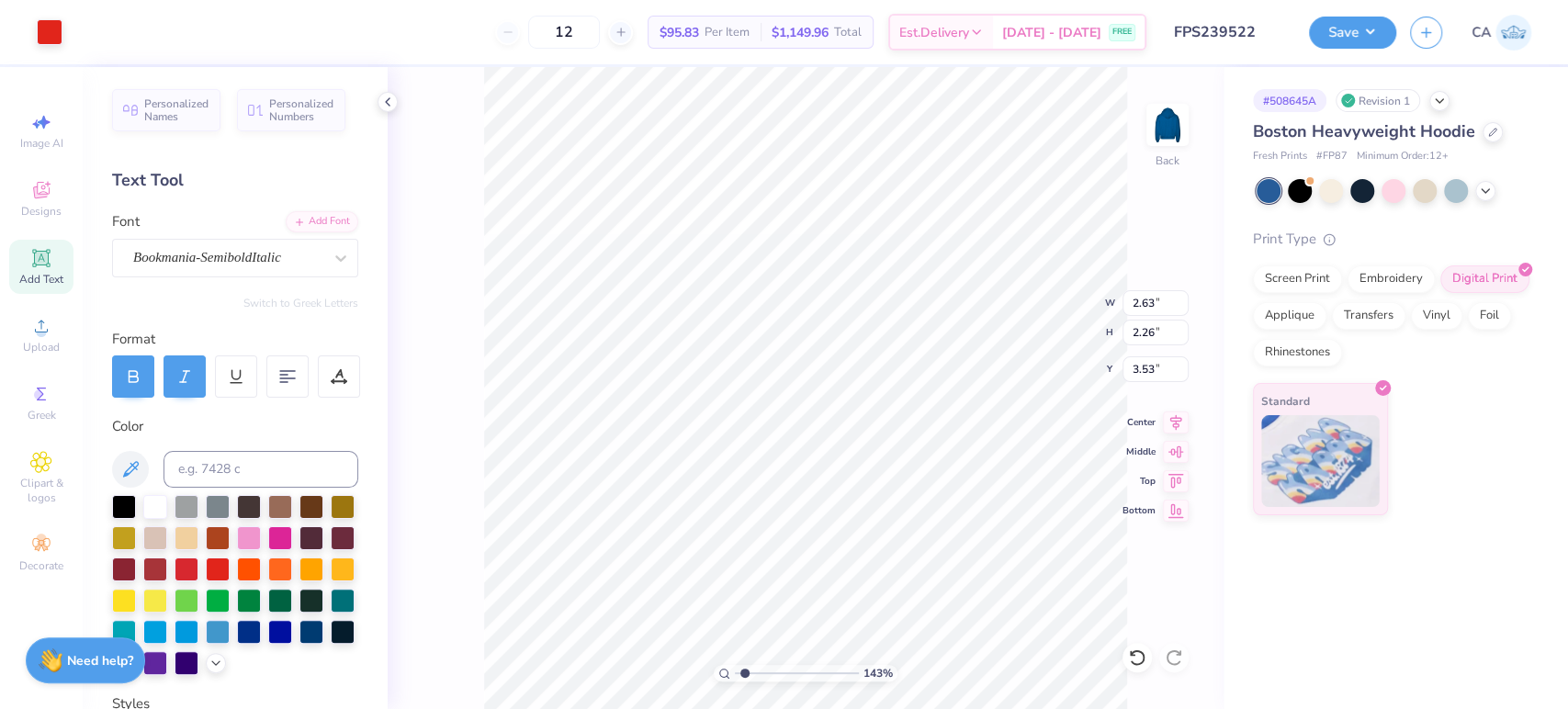
type input "2.27"
click at [1131, 372] on input "8.36" at bounding box center [1155, 369] width 66 height 26
type input "3.60"
drag, startPoint x: 771, startPoint y: 674, endPoint x: 781, endPoint y: 675, distance: 10.0
type input "4.41"
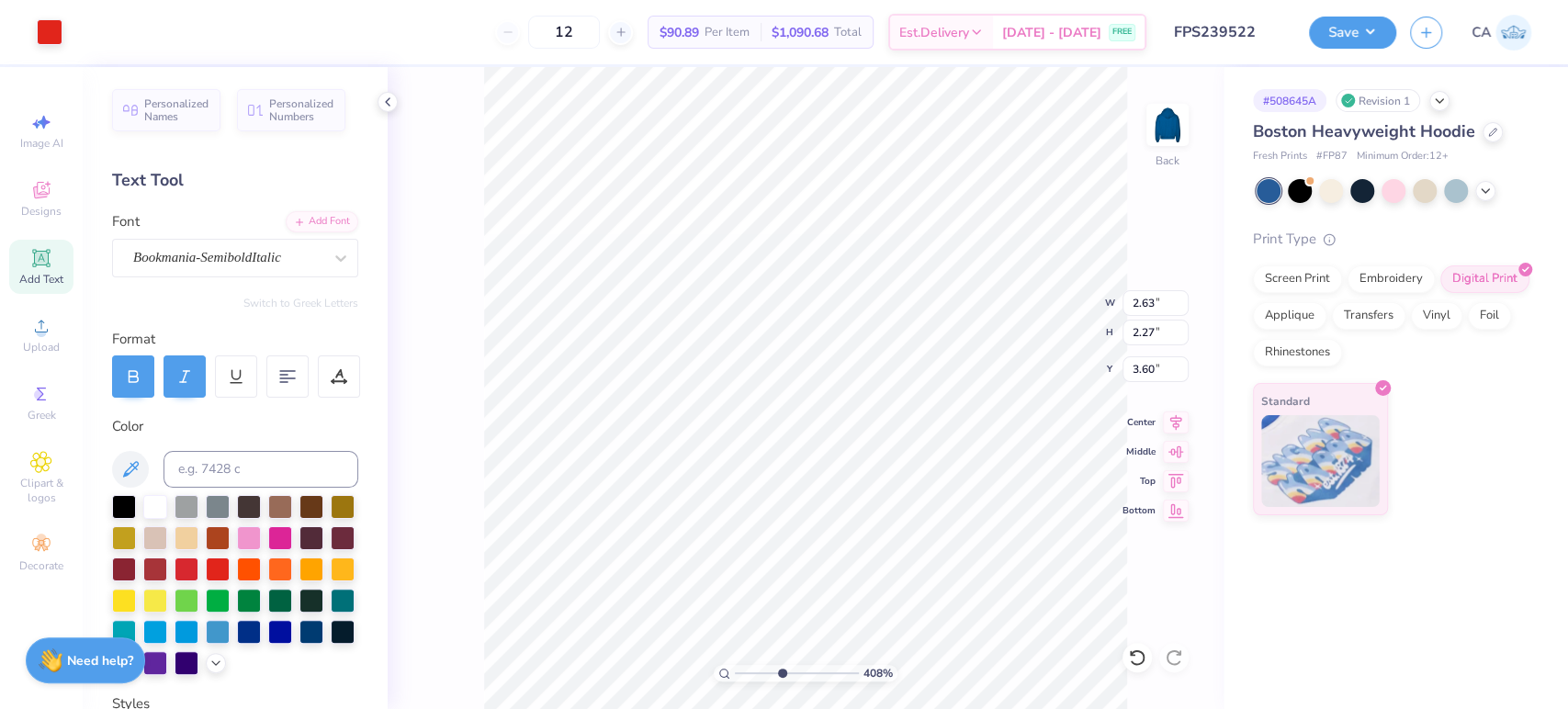
click at [781, 675] on input "range" at bounding box center [797, 672] width 124 height 17
click at [1141, 376] on input "3.60" at bounding box center [1155, 369] width 66 height 26
type input "2.26"
type input "3.53"
click at [1141, 365] on input "3.60" at bounding box center [1155, 369] width 66 height 26
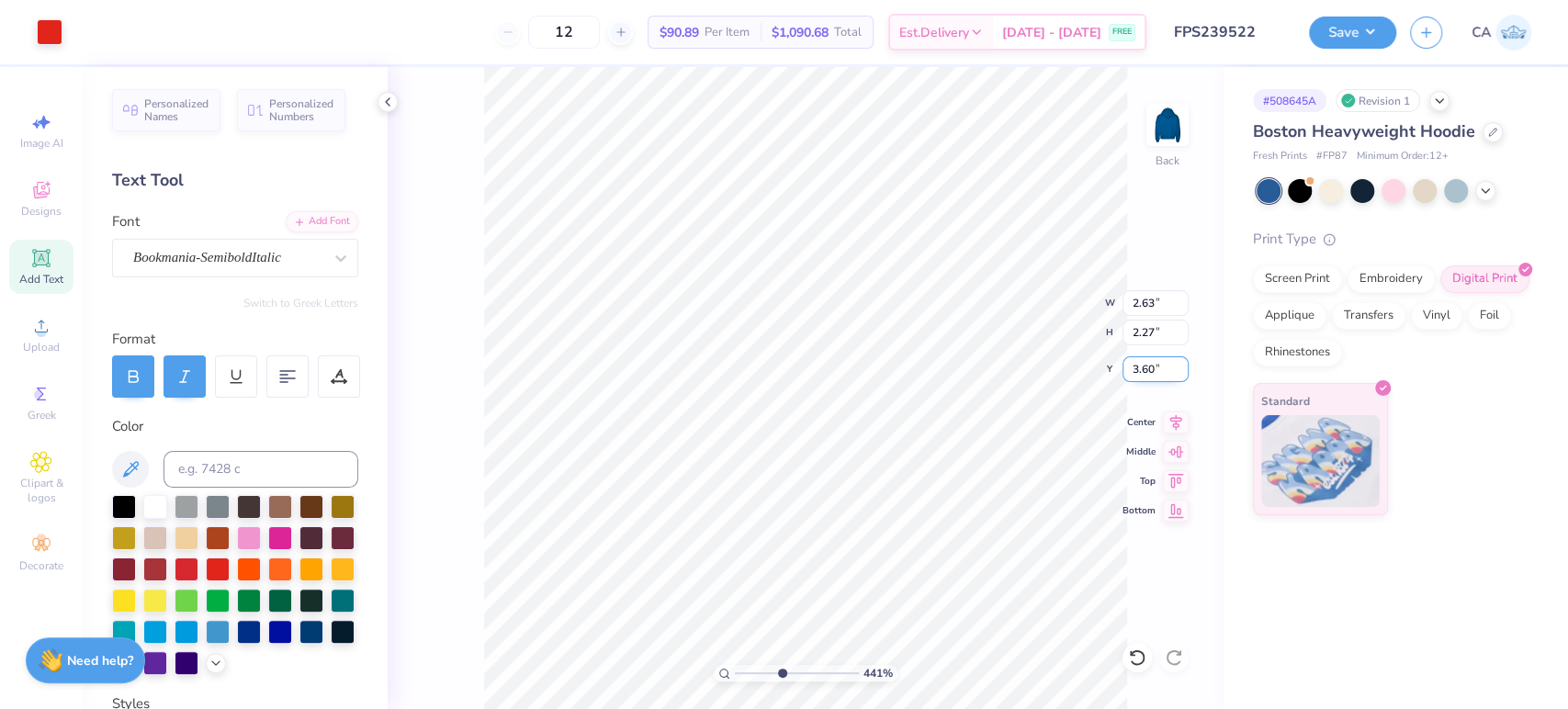
click at [1159, 366] on input "3.60" at bounding box center [1155, 369] width 66 height 26
type input "3.53"
type input "2.84"
type input "2.49"
type input "3.00"
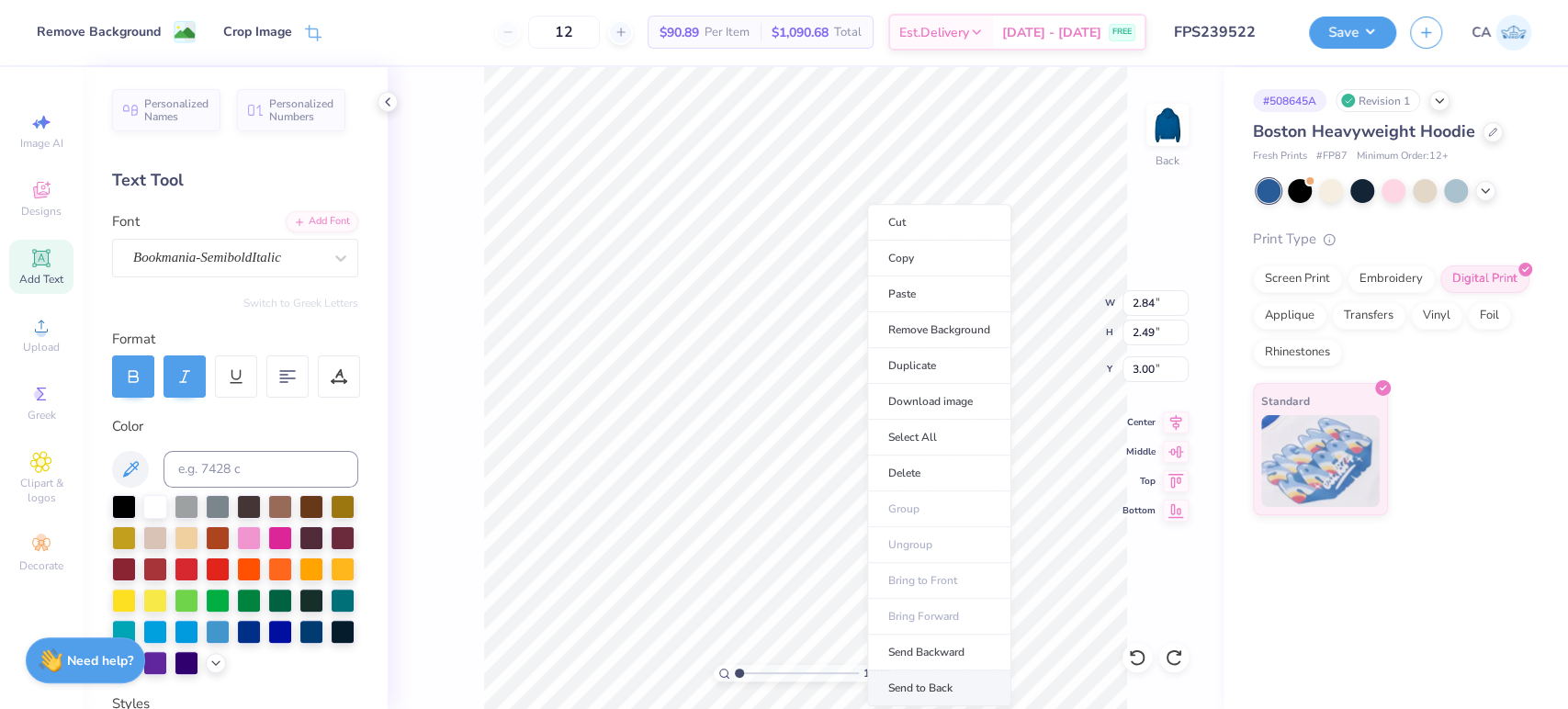
click at [909, 693] on li "Send to Back" at bounding box center [938, 688] width 144 height 36
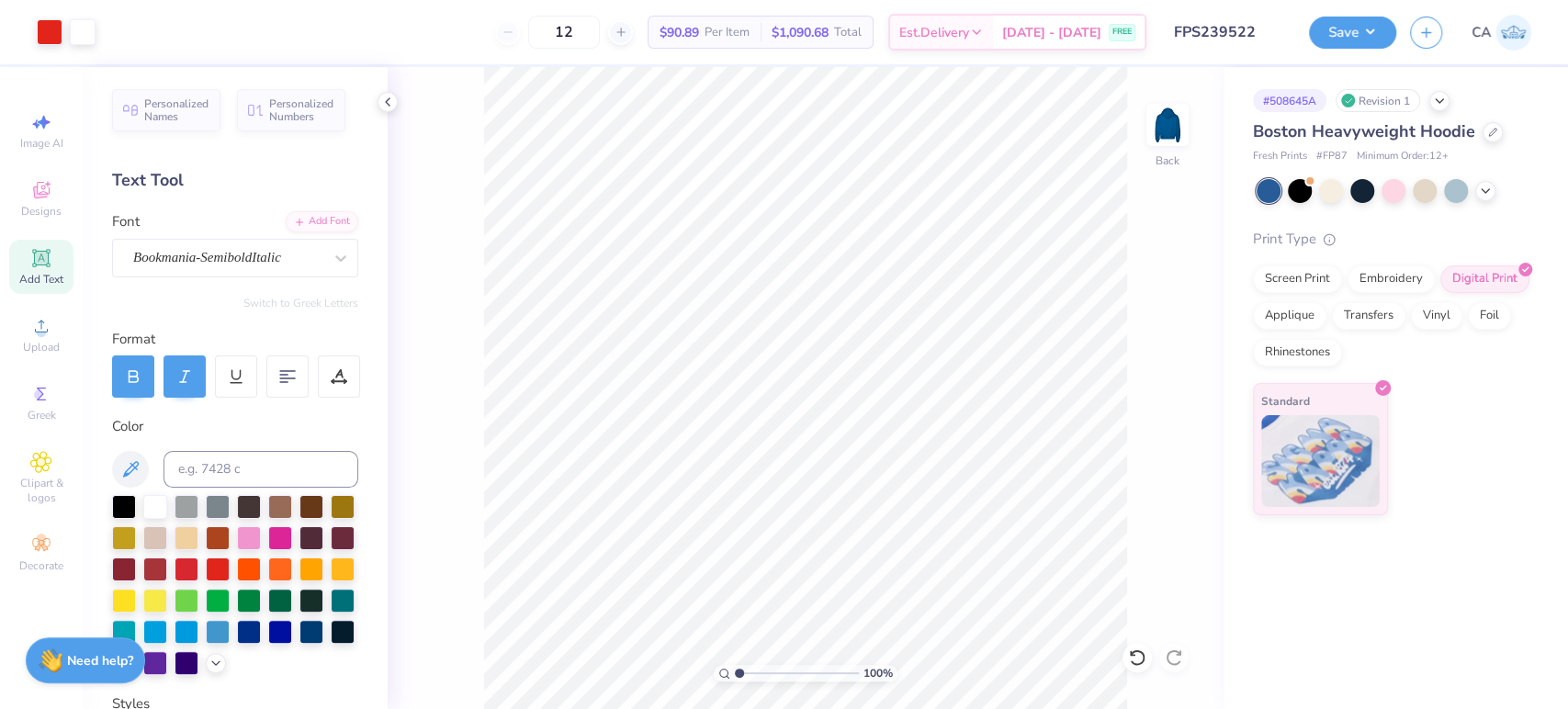
click at [752, 679] on div "100 %" at bounding box center [804, 387] width 642 height 641
drag, startPoint x: 753, startPoint y: 668, endPoint x: 786, endPoint y: 634, distance: 47.4
click at [786, 664] on input "range" at bounding box center [797, 672] width 124 height 17
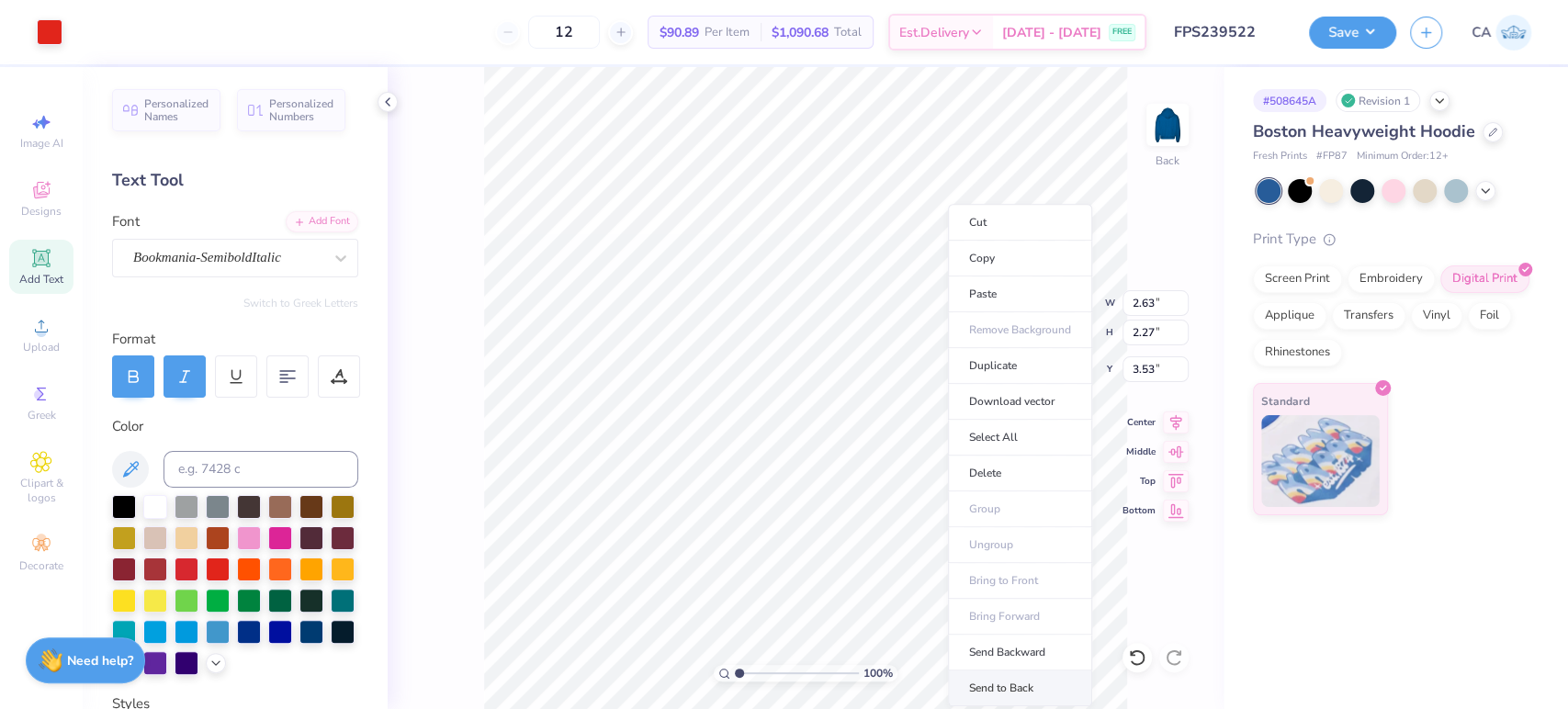
click at [982, 680] on li "Send to Back" at bounding box center [1020, 688] width 144 height 36
drag, startPoint x: 779, startPoint y: 674, endPoint x: 810, endPoint y: 613, distance: 68.4
click at [810, 664] on input "range" at bounding box center [797, 672] width 124 height 17
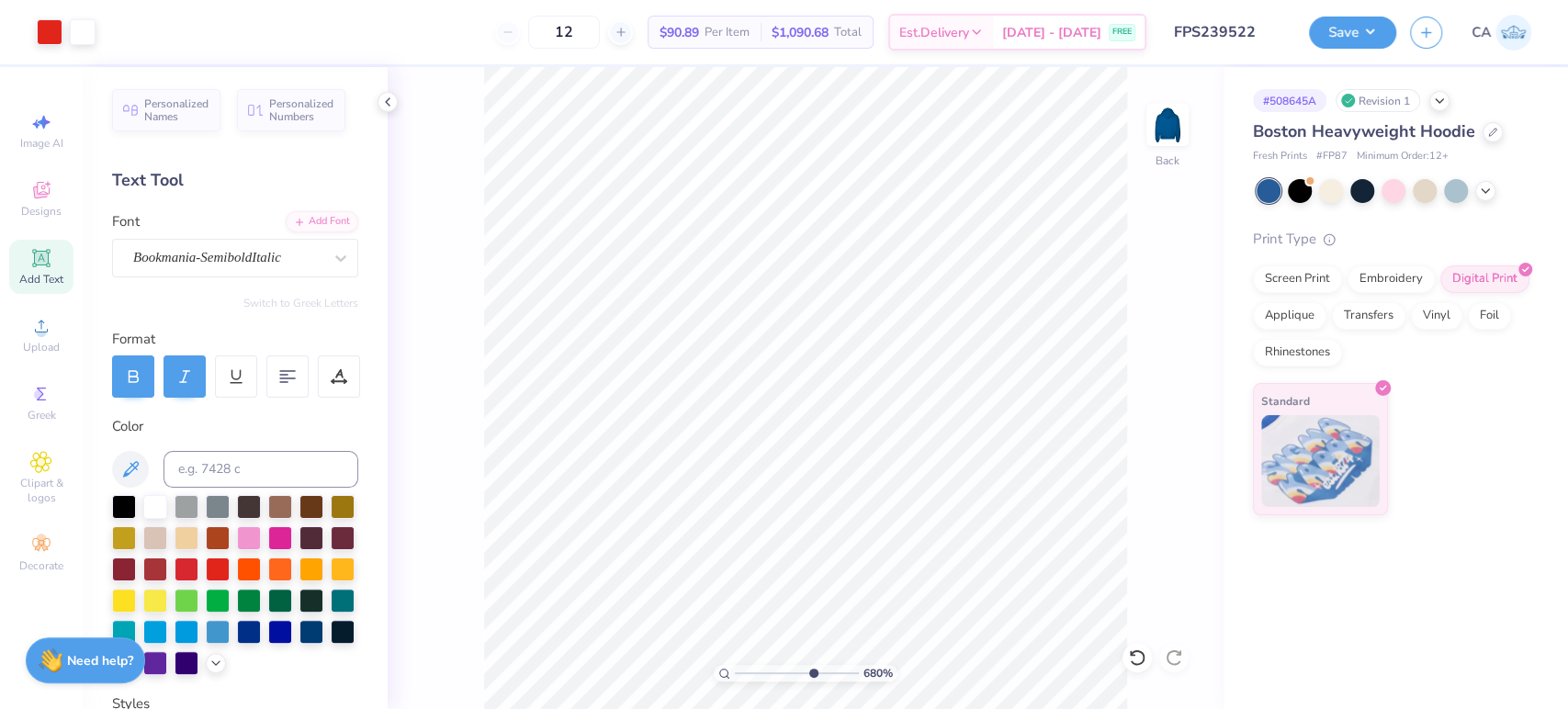
click at [756, 664] on div "680 %" at bounding box center [804, 387] width 642 height 641
drag, startPoint x: 762, startPoint y: 671, endPoint x: 771, endPoint y: 607, distance: 64.6
type input "3.55"
click at [771, 664] on input "range" at bounding box center [797, 672] width 124 height 17
click at [60, 346] on div "Upload" at bounding box center [41, 334] width 65 height 54
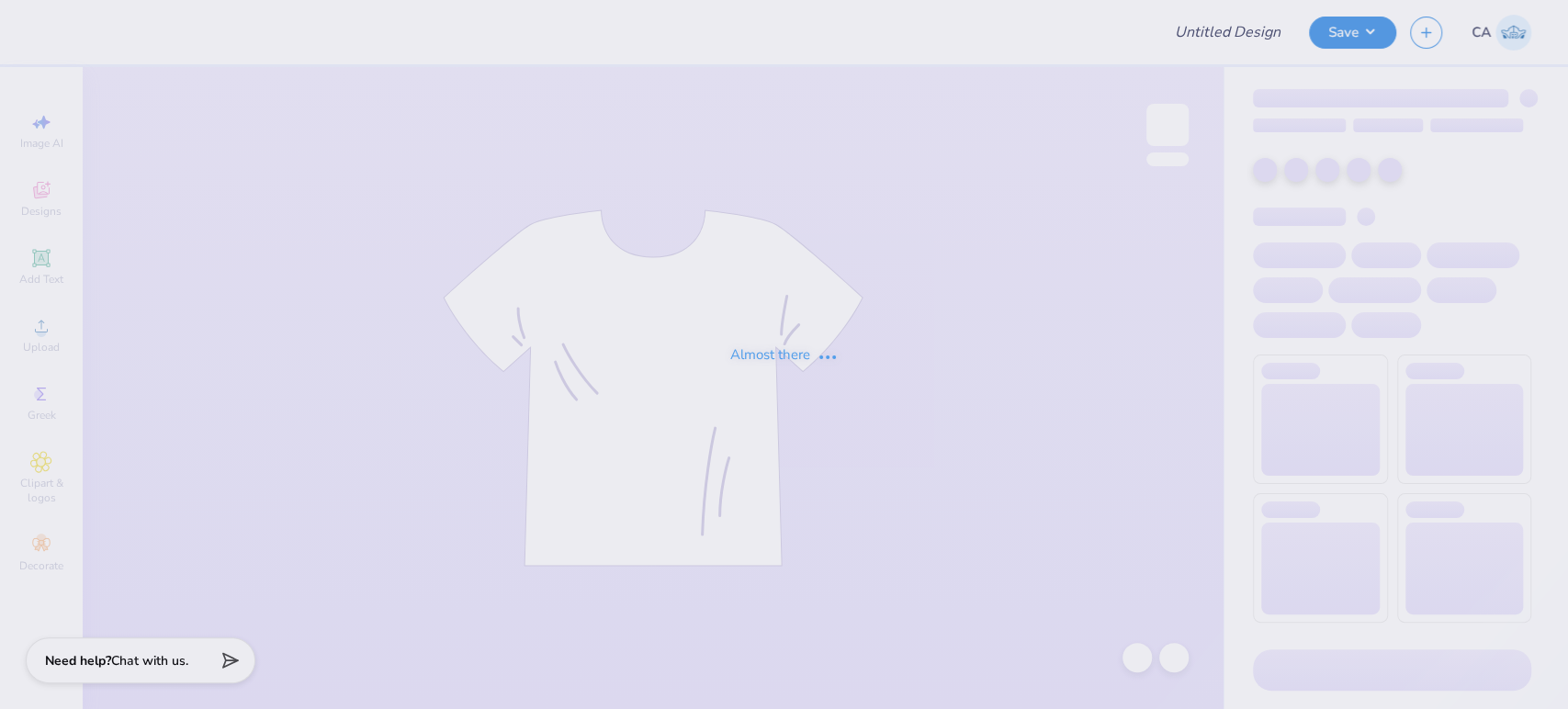
type input "FPS239522"
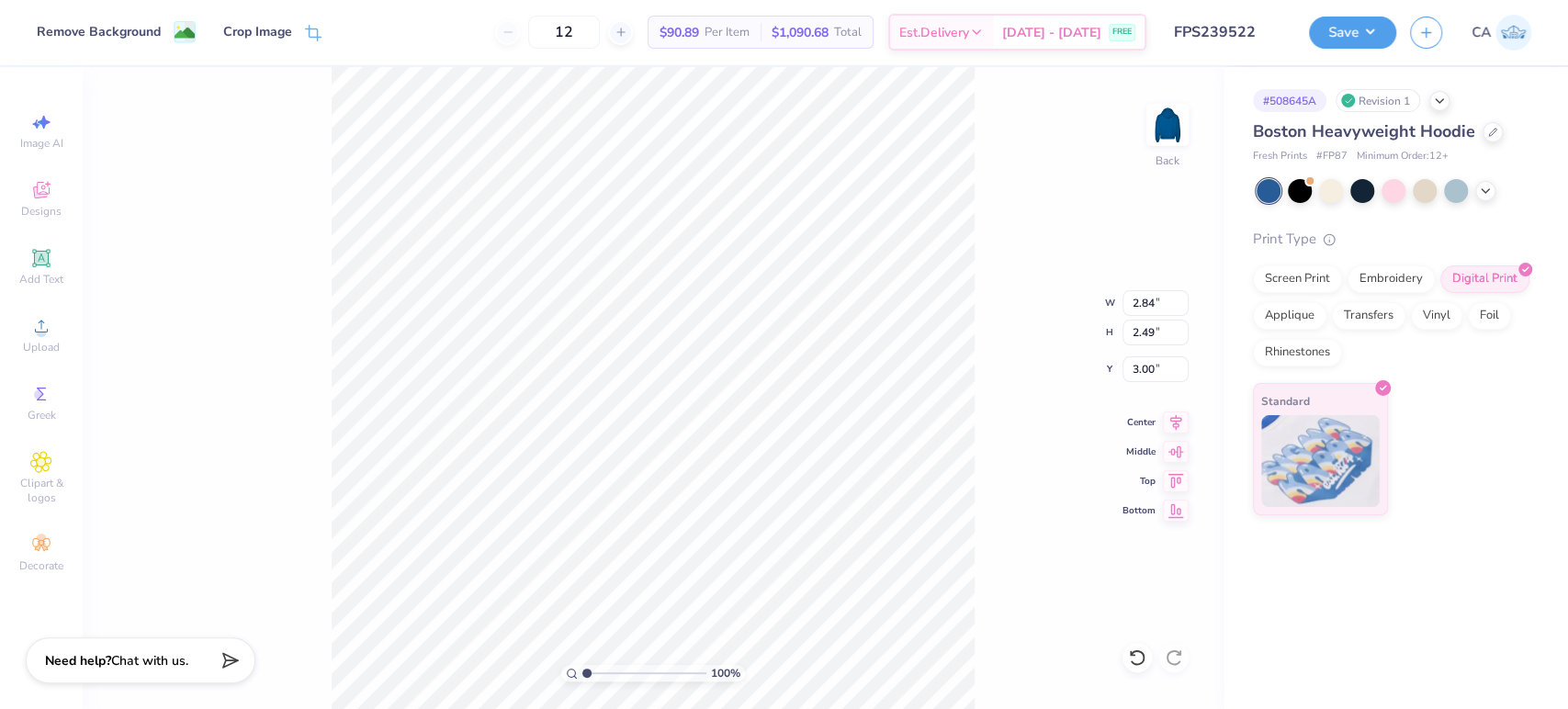
drag, startPoint x: 583, startPoint y: 676, endPoint x: 553, endPoint y: 679, distance: 30.1
click at [582, 679] on input "range" at bounding box center [644, 672] width 124 height 17
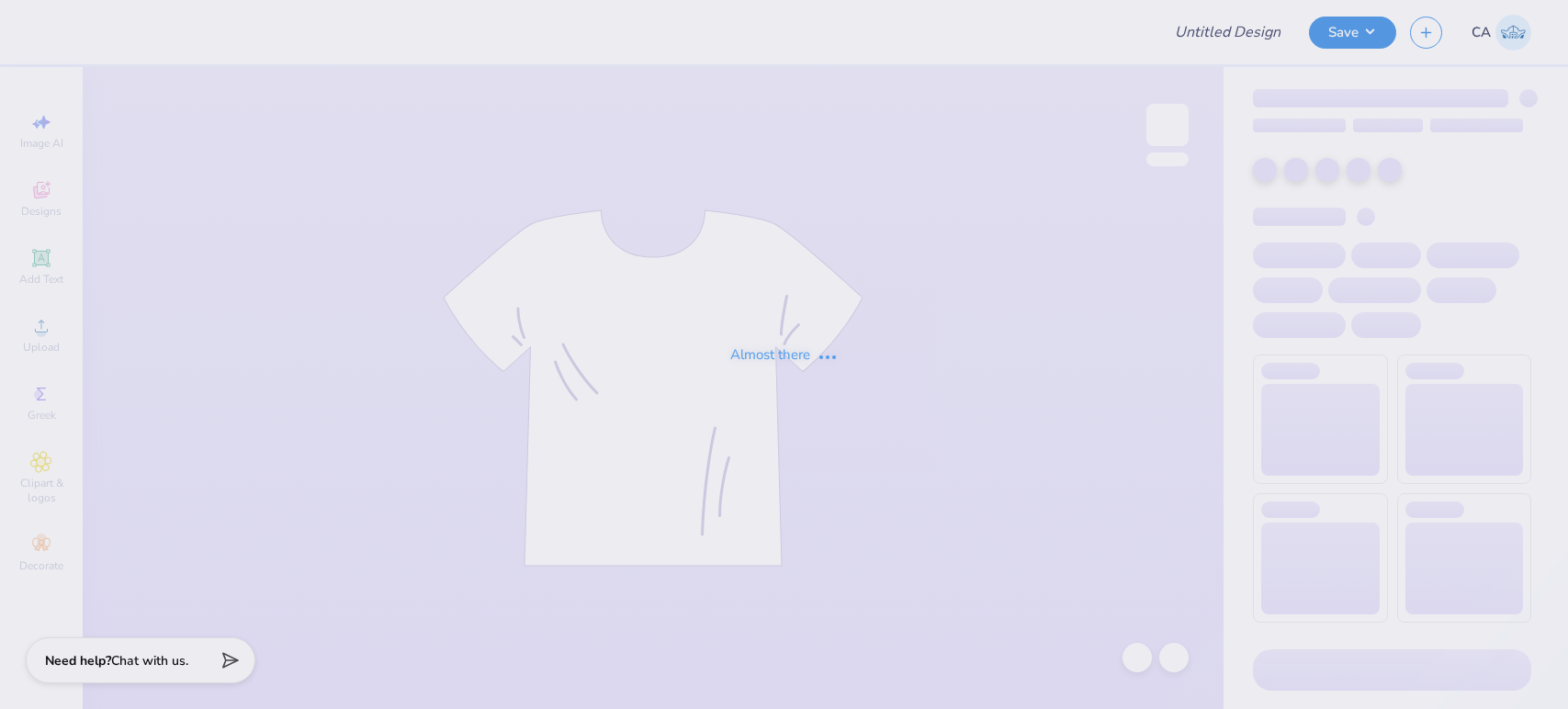
type input "FPS239523"
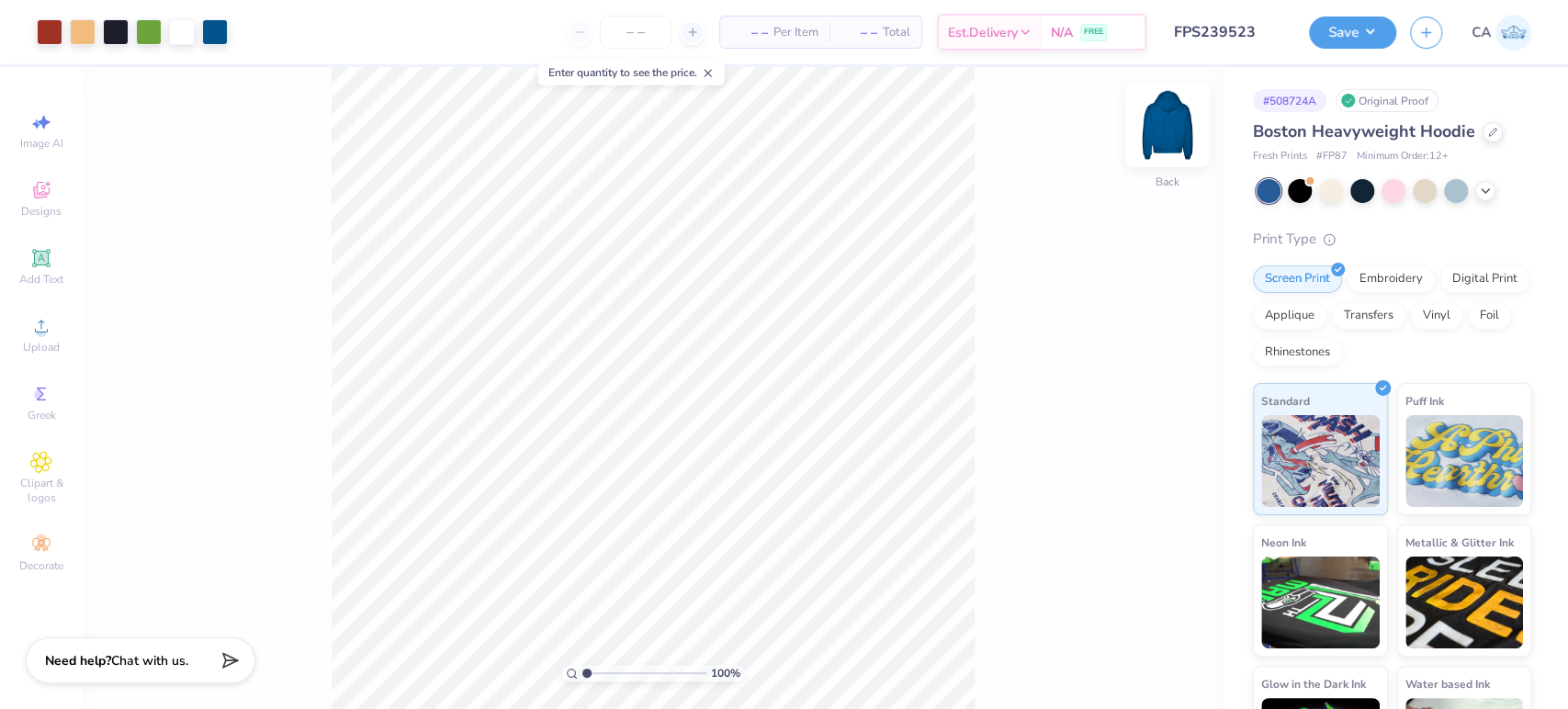
click at [1155, 134] on img at bounding box center [1167, 125] width 74 height 74
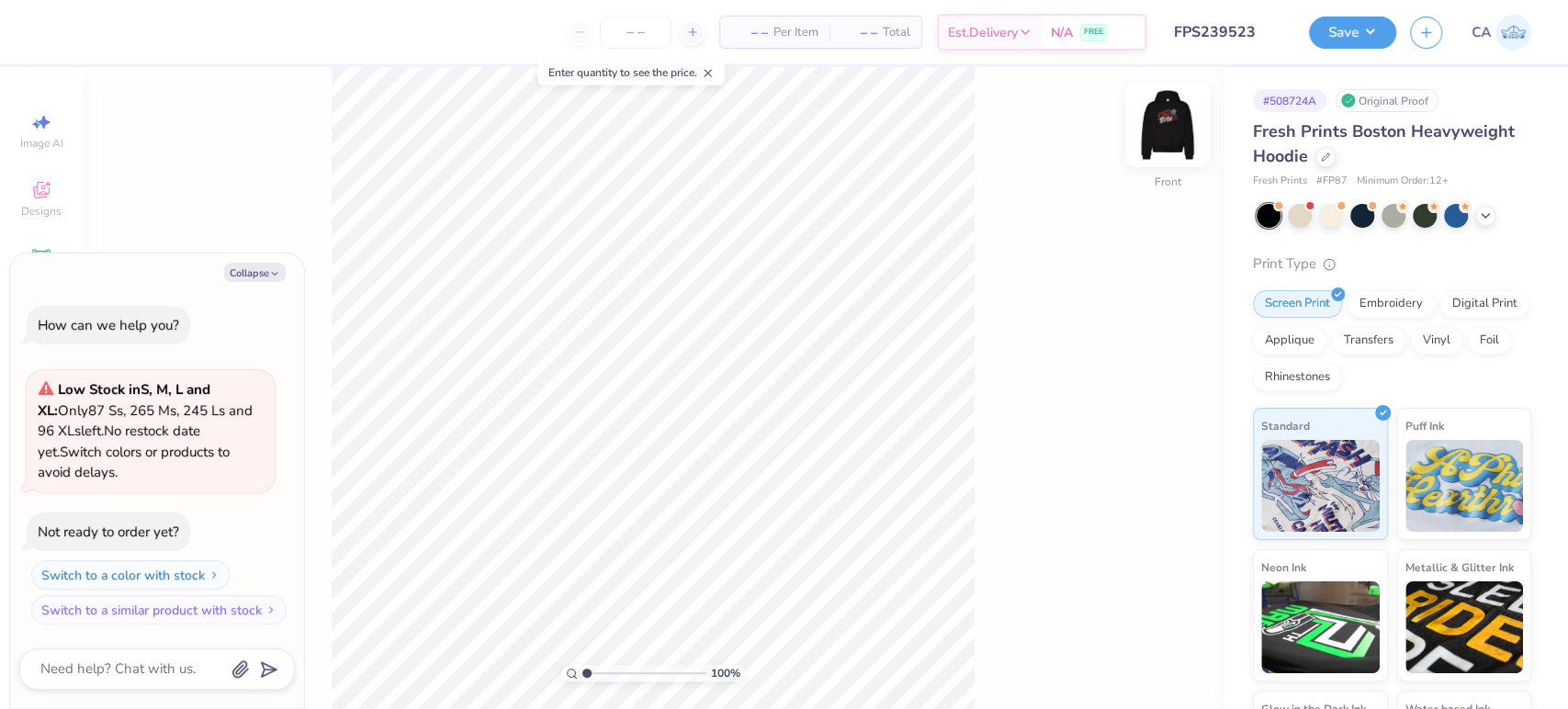
click at [1183, 140] on img at bounding box center [1167, 125] width 74 height 74
click at [1478, 216] on icon at bounding box center [1484, 214] width 15 height 15
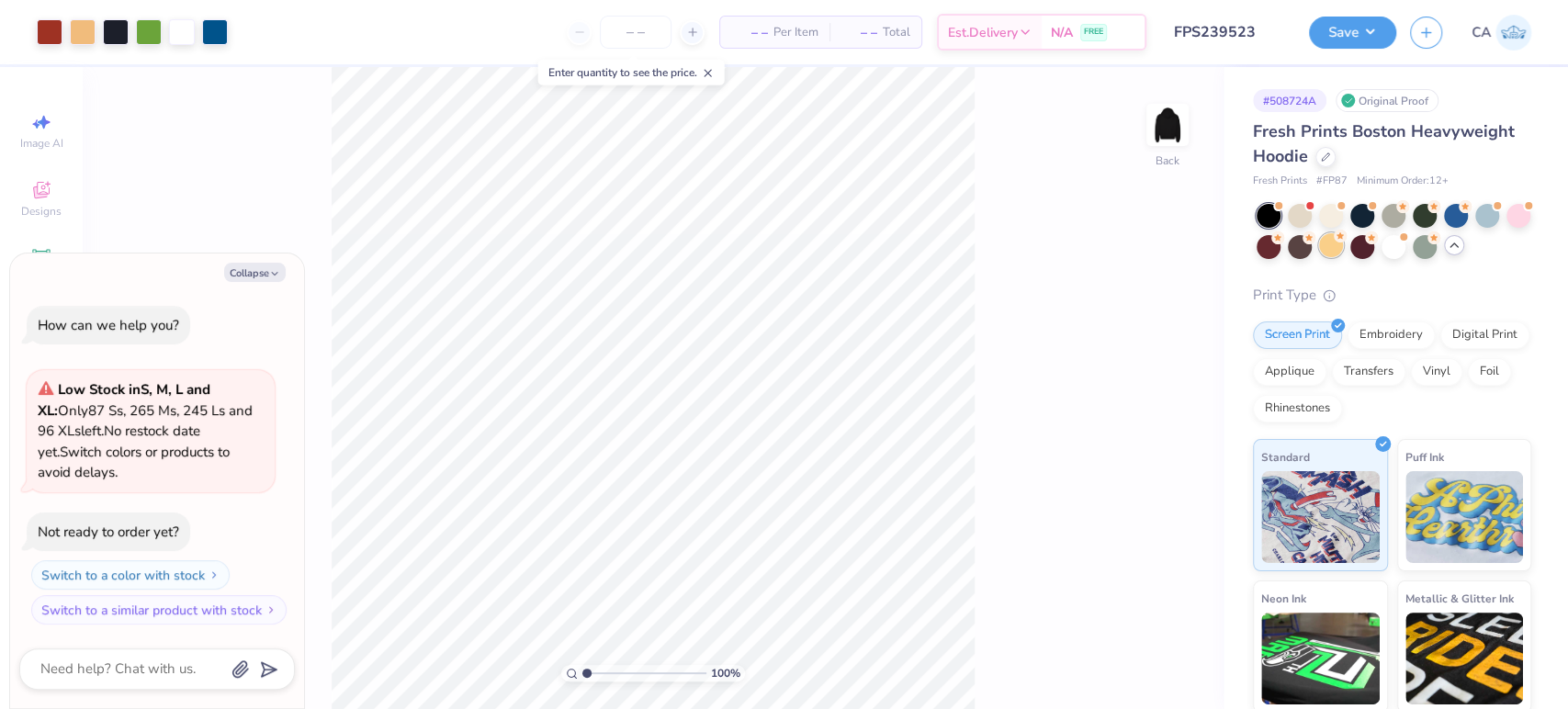
click at [1396, 213] on circle at bounding box center [1402, 206] width 13 height 13
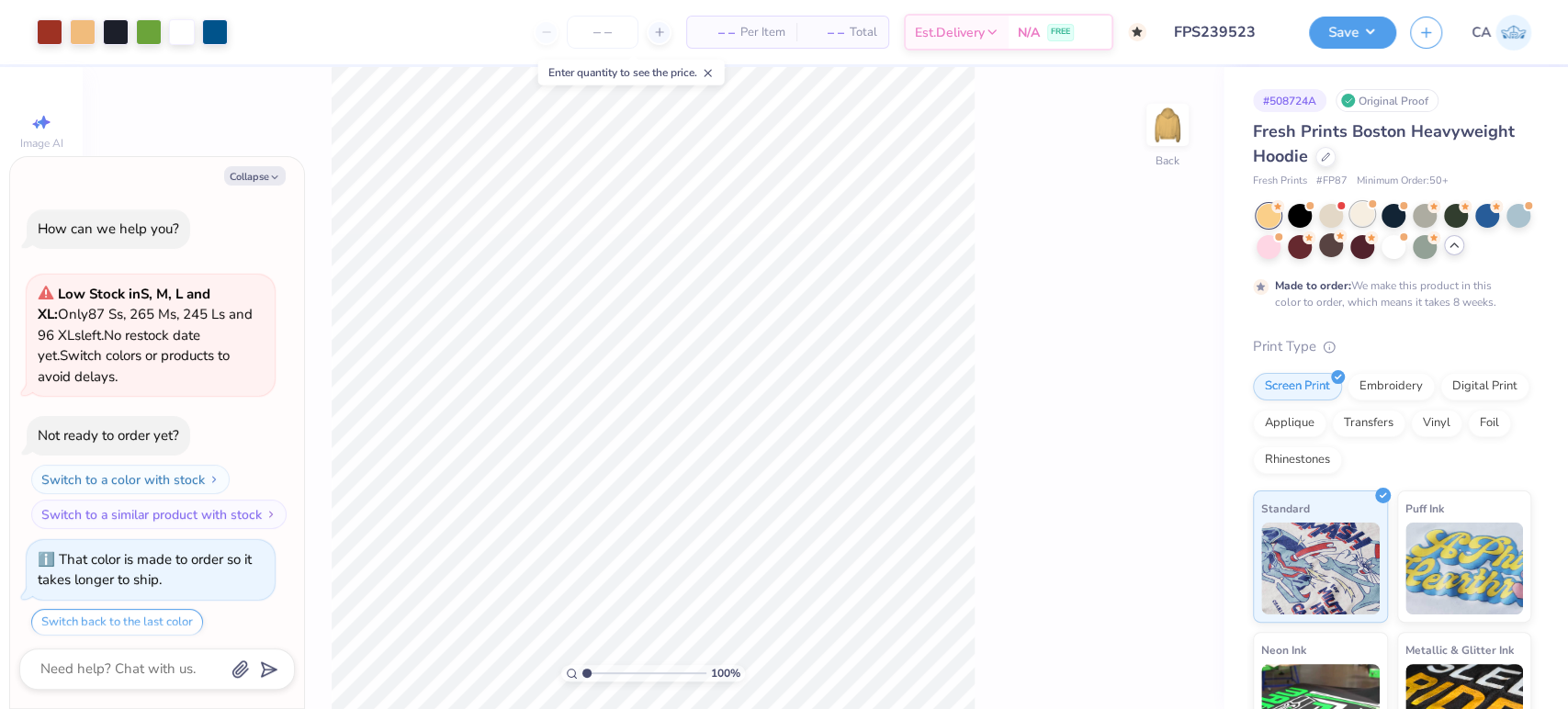
scroll to position [55, 0]
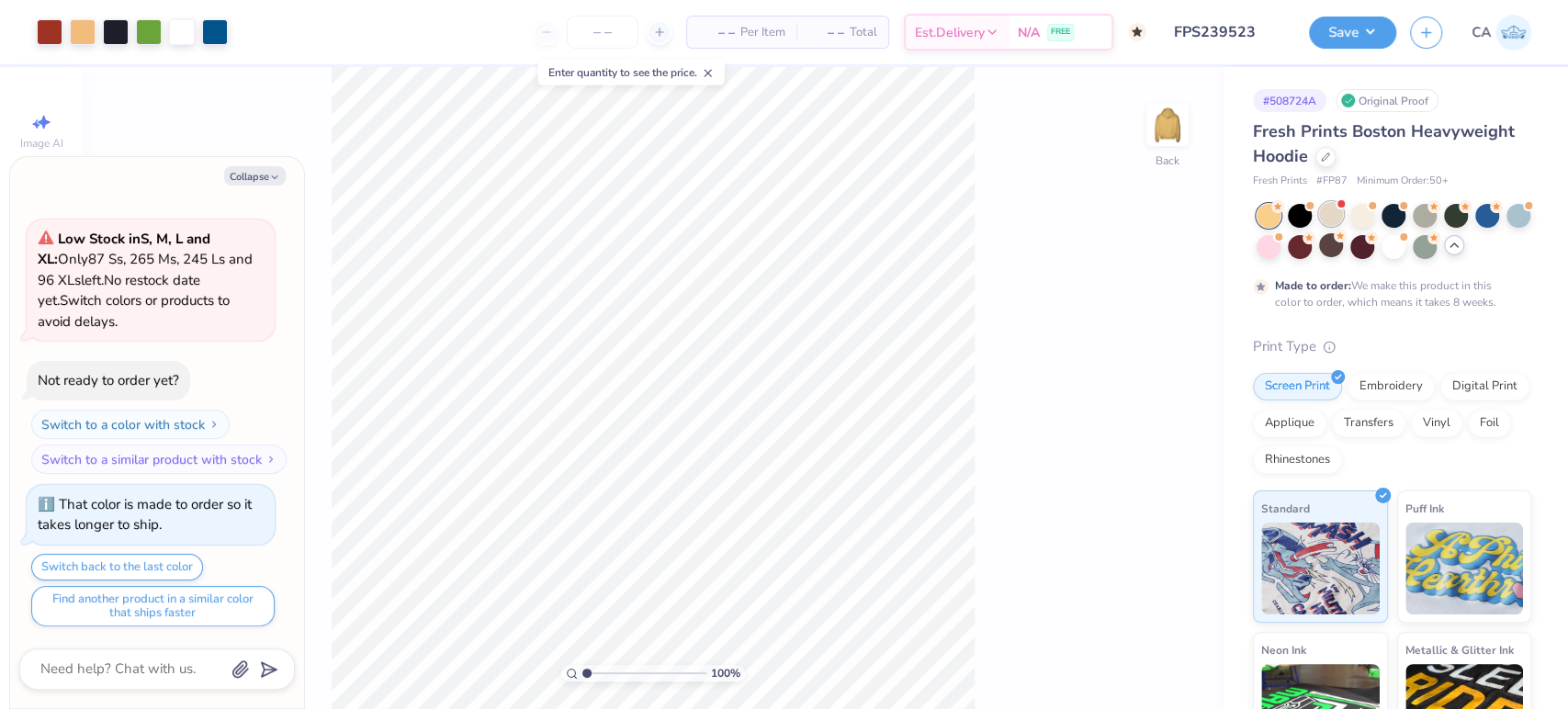
click at [1321, 216] on div at bounding box center [1331, 214] width 24 height 24
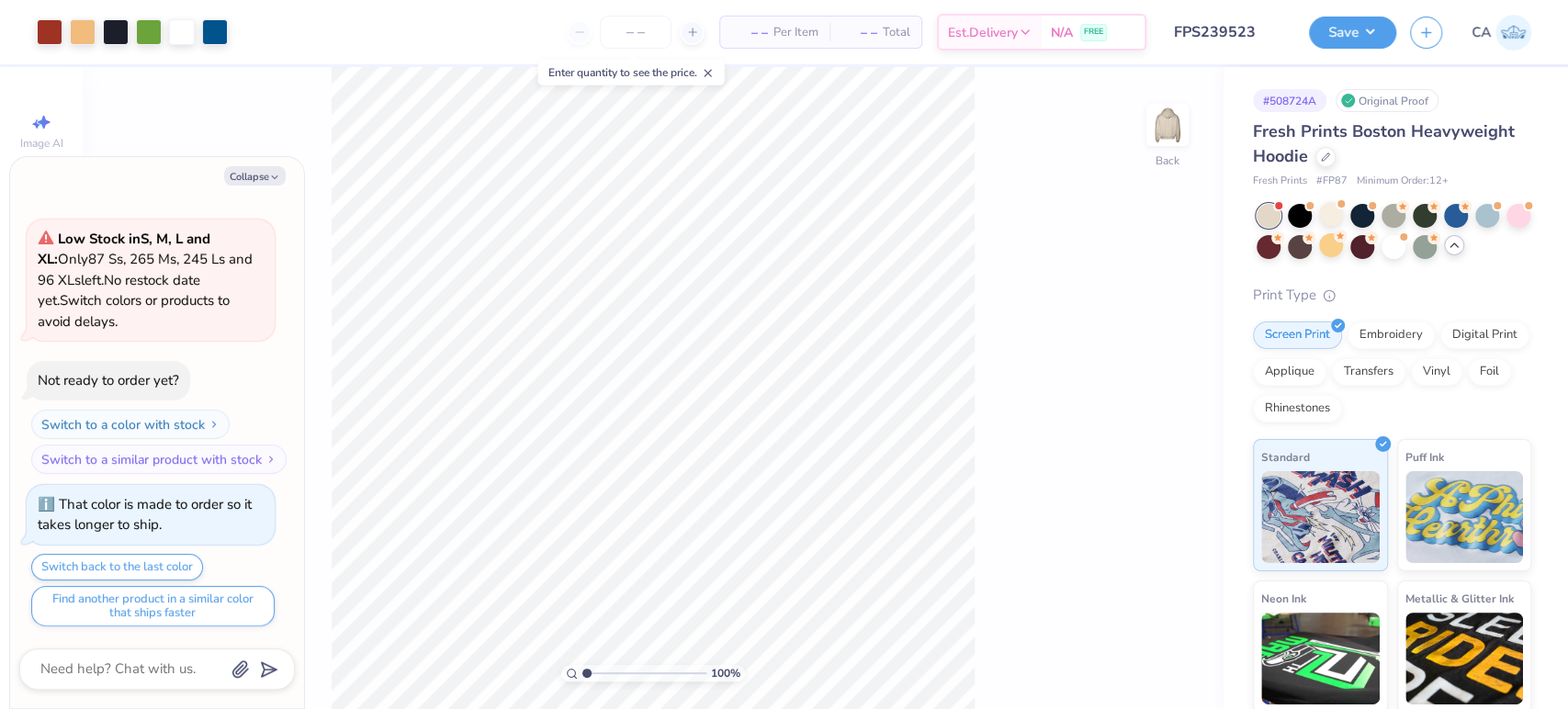
scroll to position [426, 0]
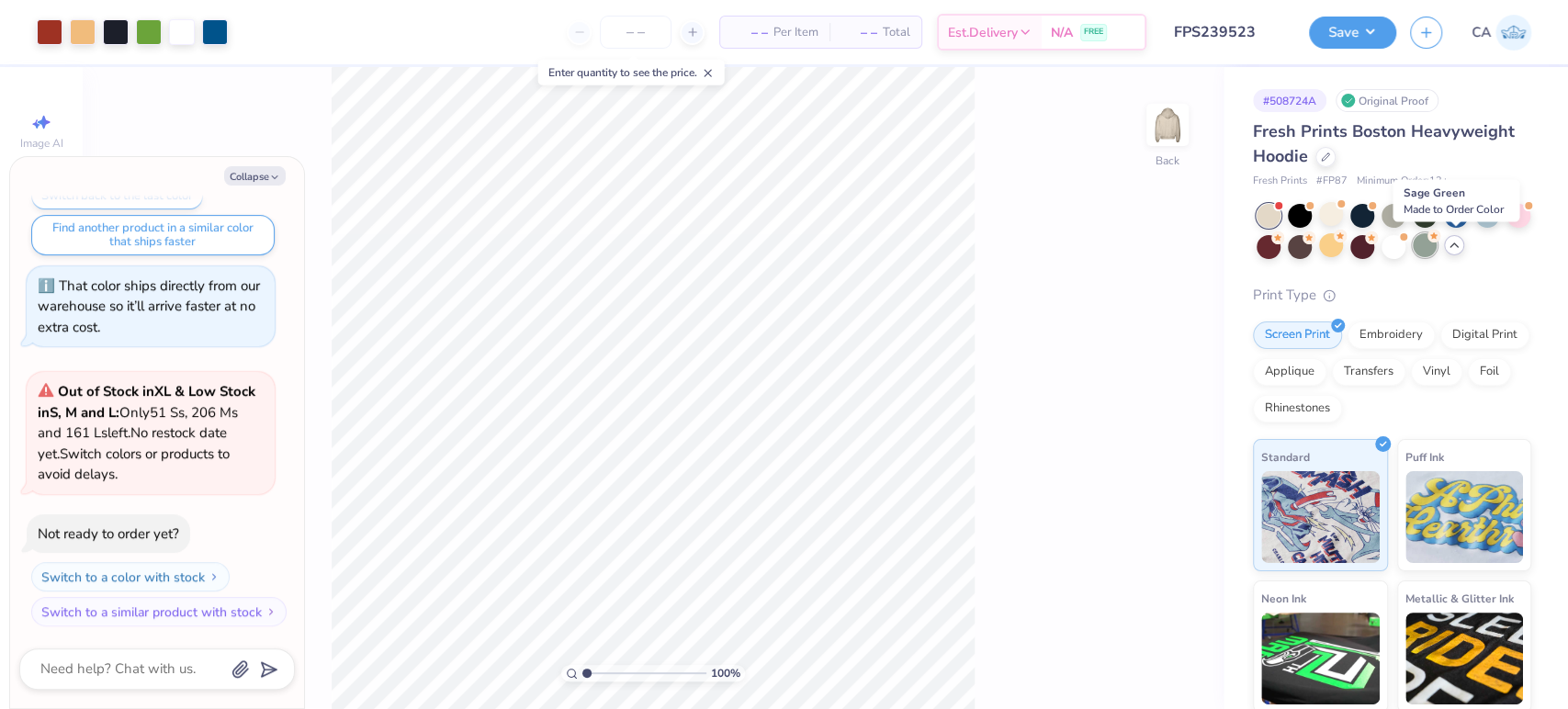
click at [1437, 248] on div at bounding box center [1425, 245] width 24 height 24
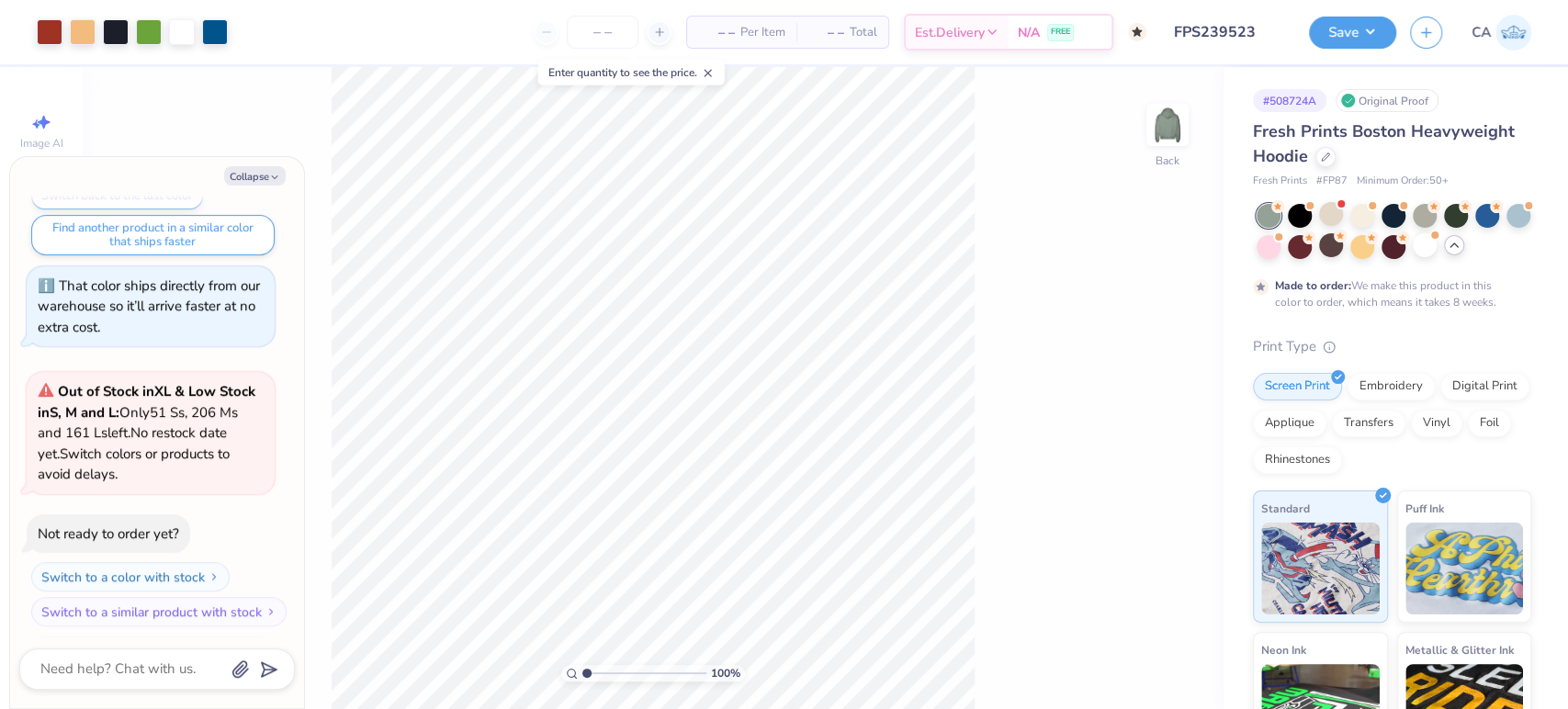
scroll to position [579, 0]
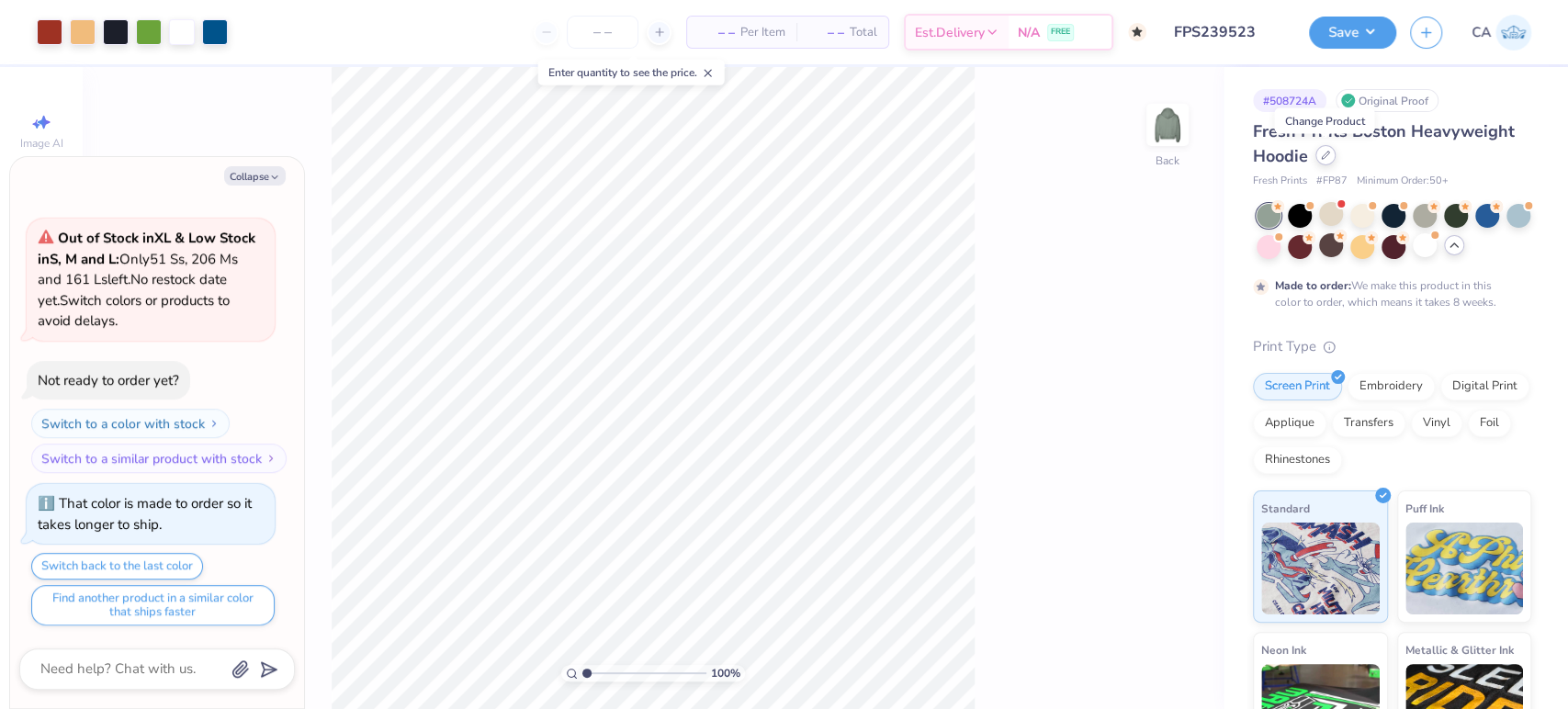
click at [1321, 159] on icon at bounding box center [1324, 154] width 7 height 7
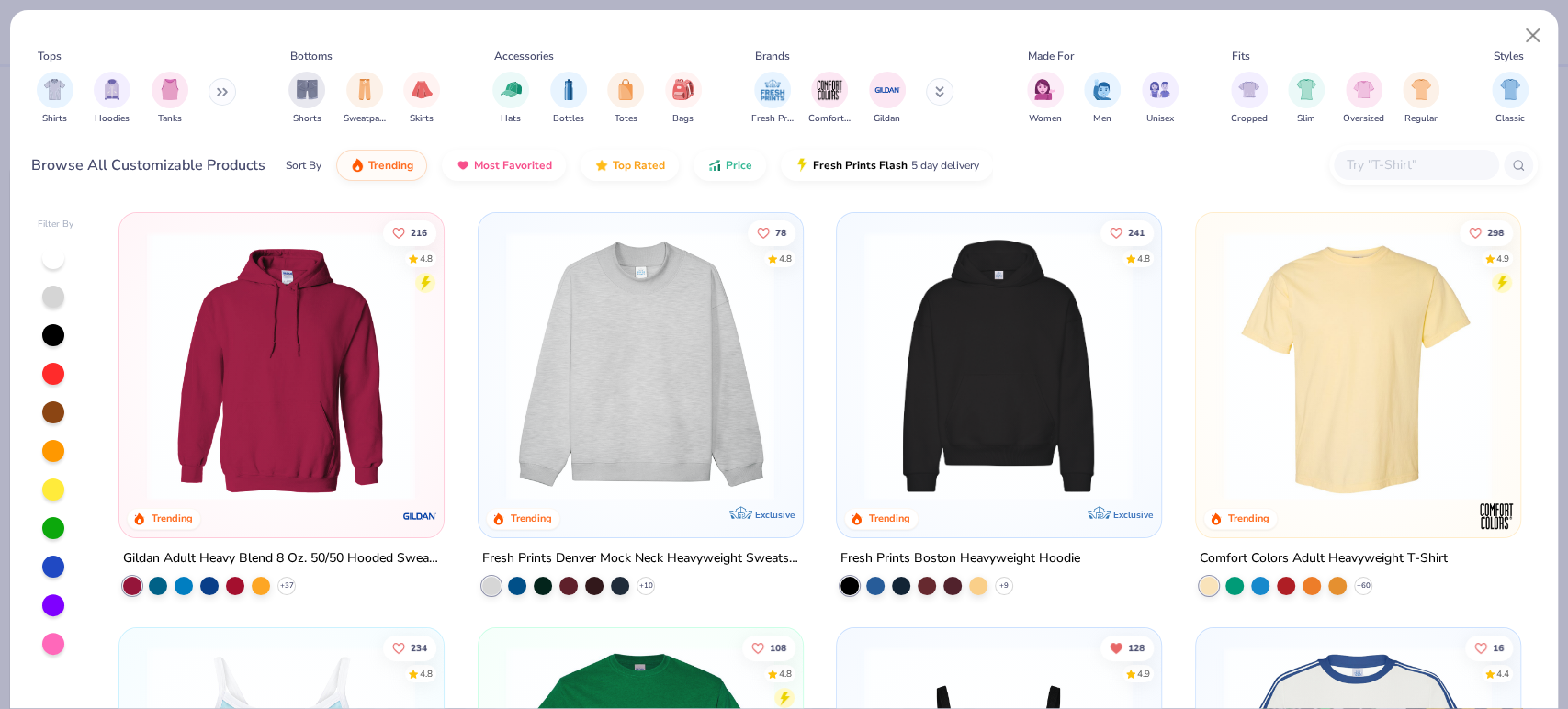
click at [914, 355] on img at bounding box center [998, 366] width 287 height 268
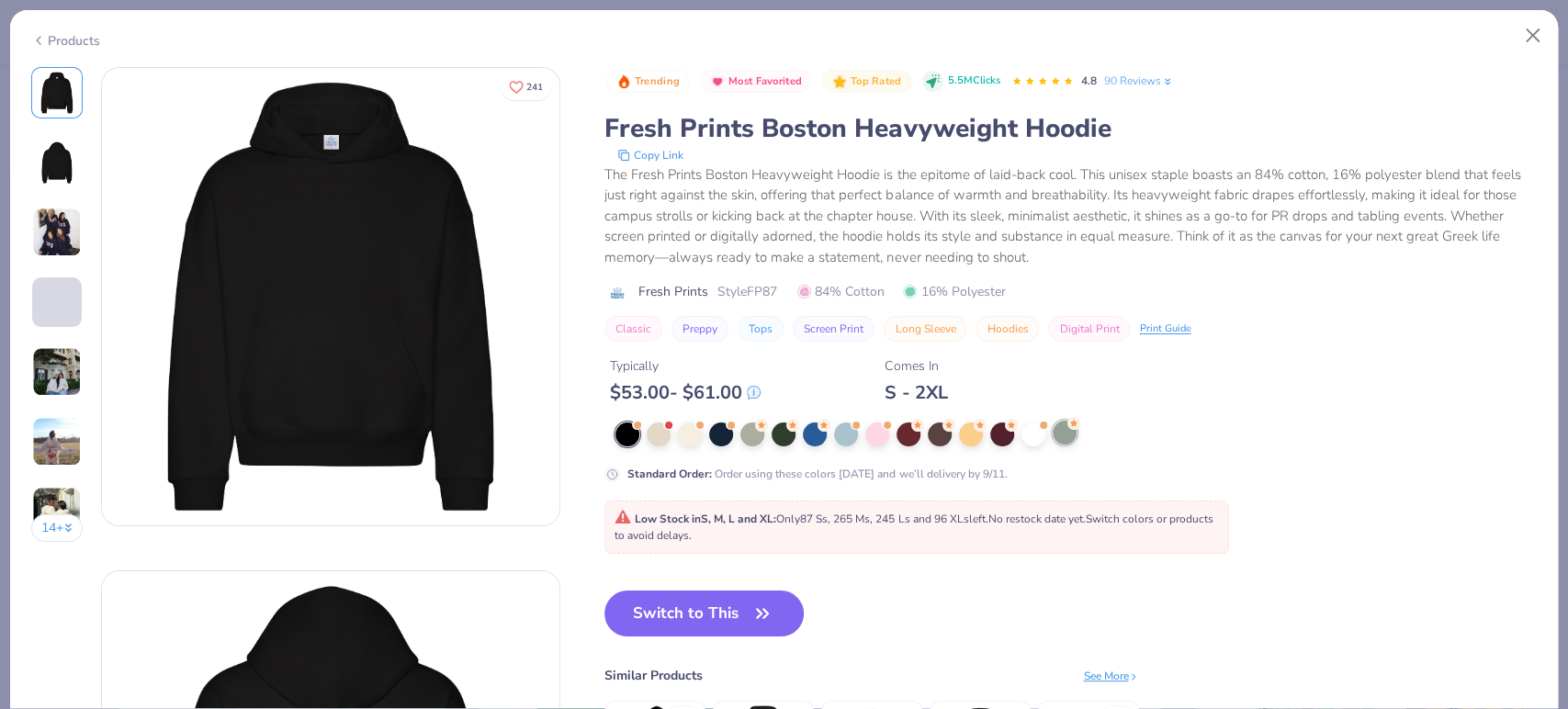
click at [1063, 431] on div at bounding box center [1065, 433] width 24 height 24
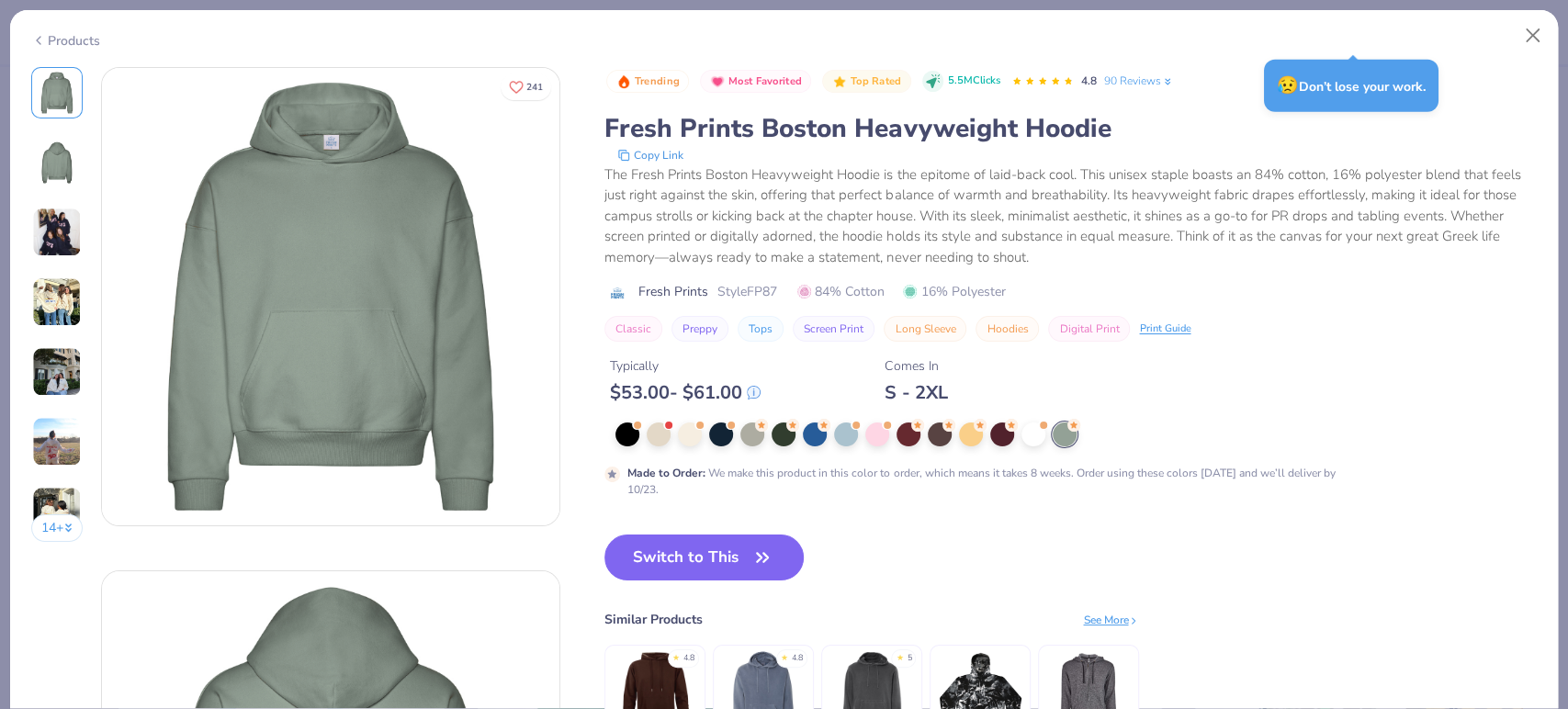
type textarea "x"
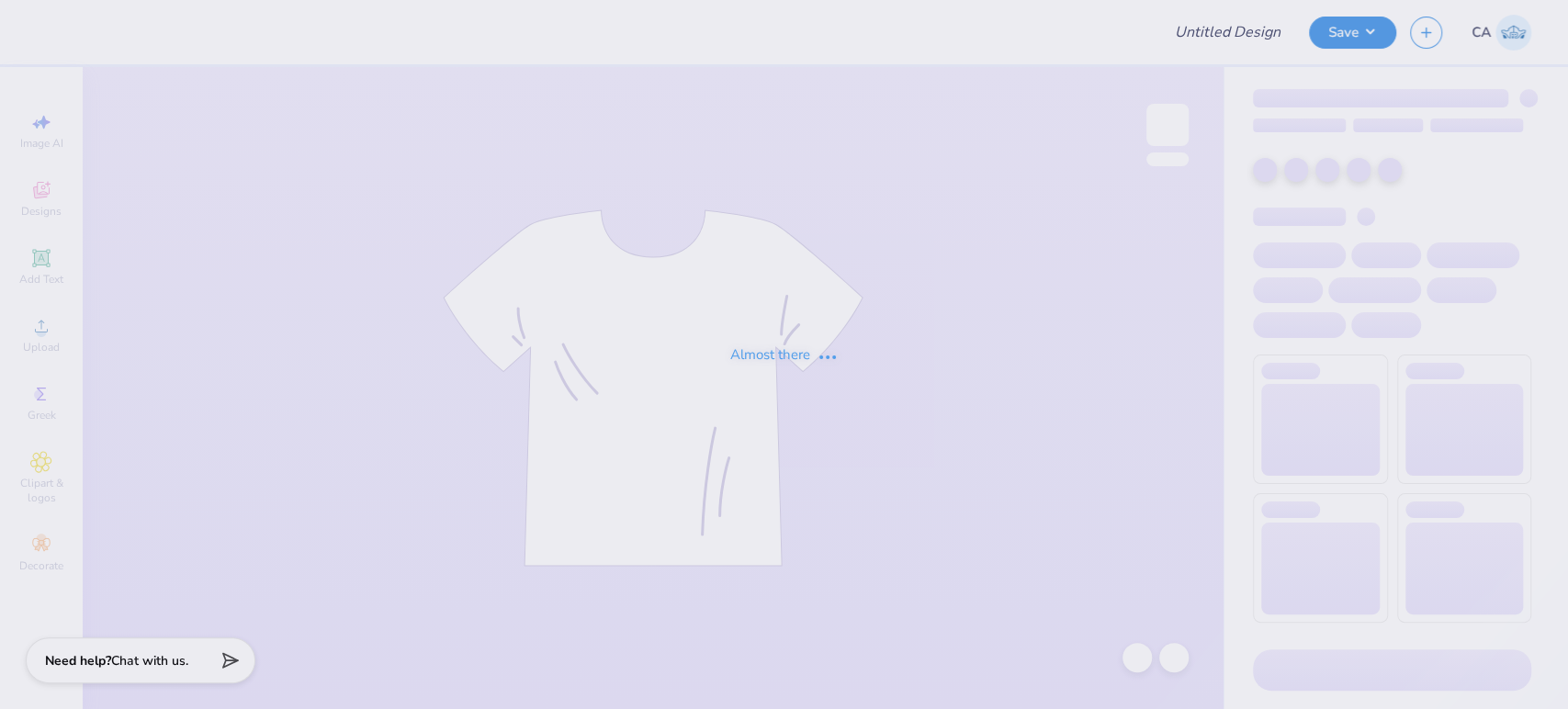
type input "FPS239522"
